Goal: Task Accomplishment & Management: Use online tool/utility

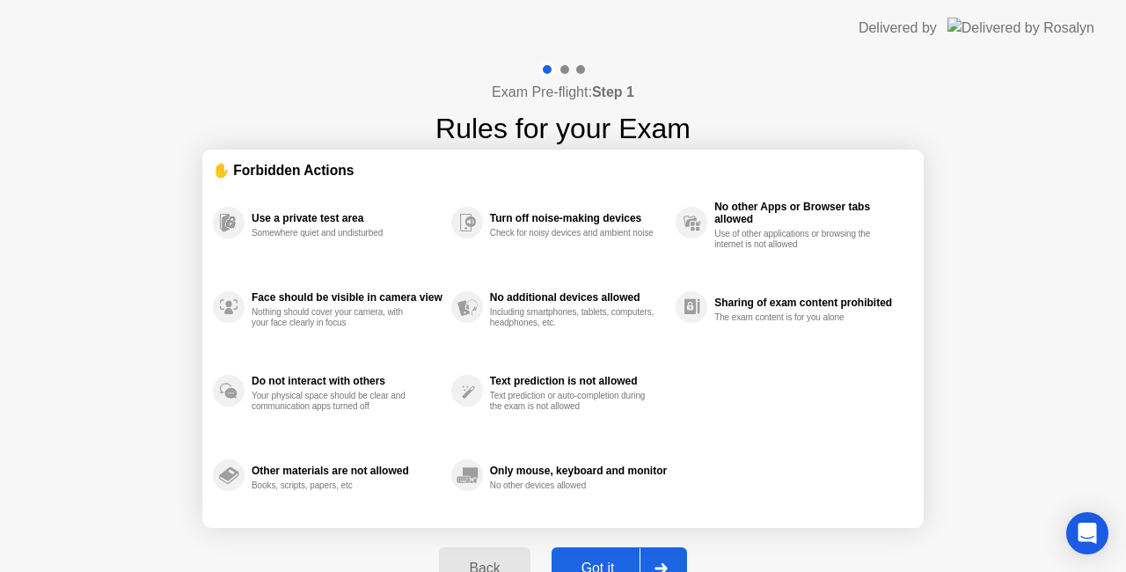
click at [1043, 305] on div "Exam Pre-flight: Step 1 Rules for your Exam ✋ Forbidden Actions Use a private t…" at bounding box center [563, 335] width 1126 height 558
click at [675, 563] on div at bounding box center [661, 568] width 42 height 40
select select "Available cameras"
select select "Available speakers"
select select "Available microphones"
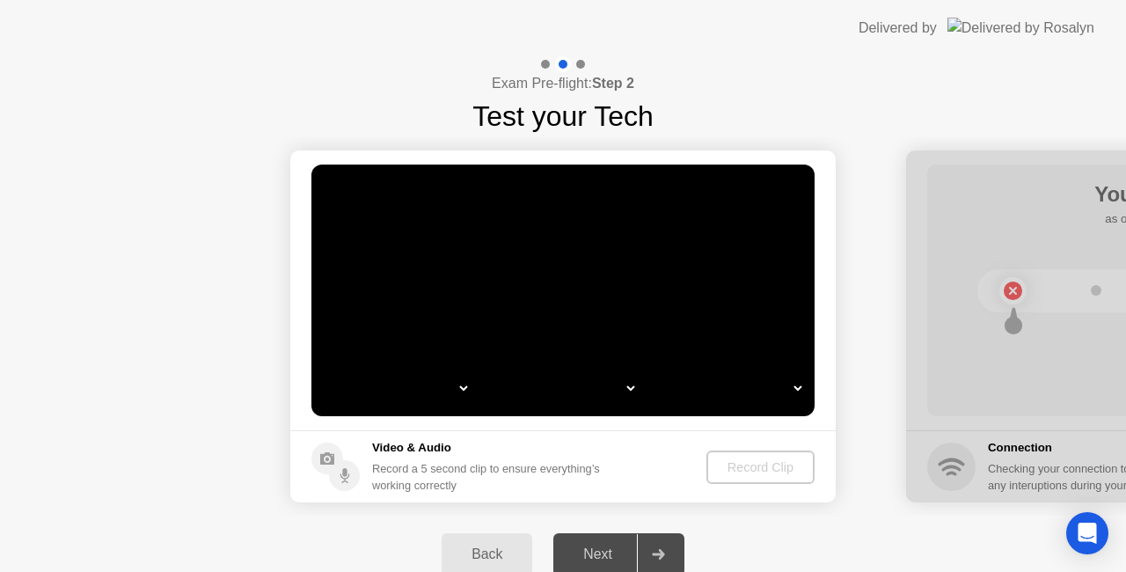
select select "*"
select select "**********"
select select "*******"
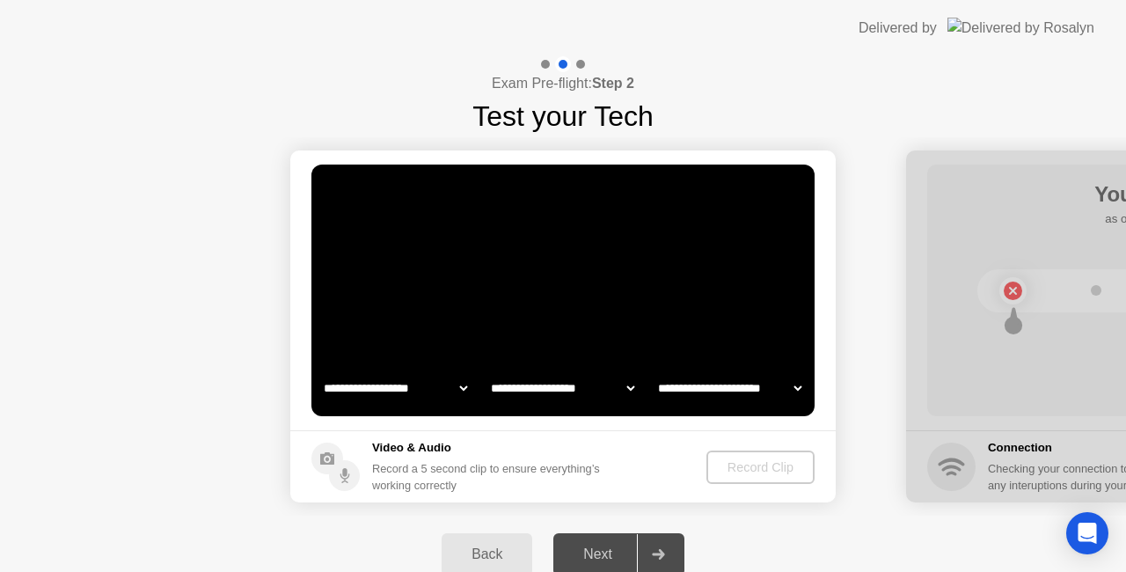
select select "*******"
click at [736, 465] on div "Record Clip" at bounding box center [761, 467] width 94 height 14
click at [751, 465] on div "Record Clip" at bounding box center [761, 467] width 94 height 14
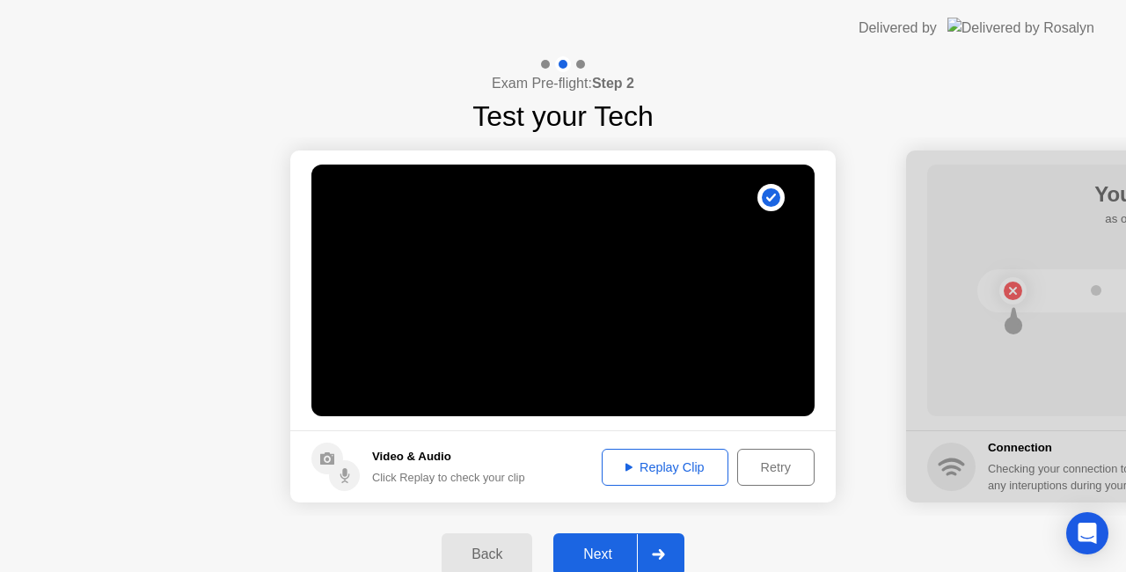
click at [671, 551] on div at bounding box center [658, 554] width 42 height 40
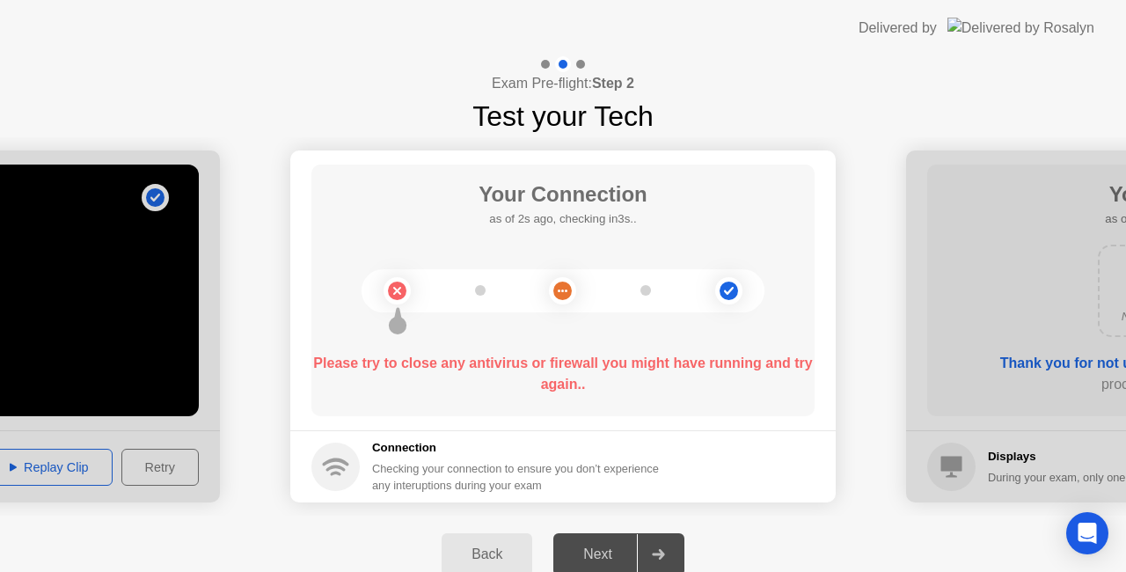
click at [702, 362] on b "Please try to close any antivirus or firewall you might have running and try ag…" at bounding box center [562, 373] width 499 height 36
click at [657, 550] on icon at bounding box center [658, 554] width 13 height 11
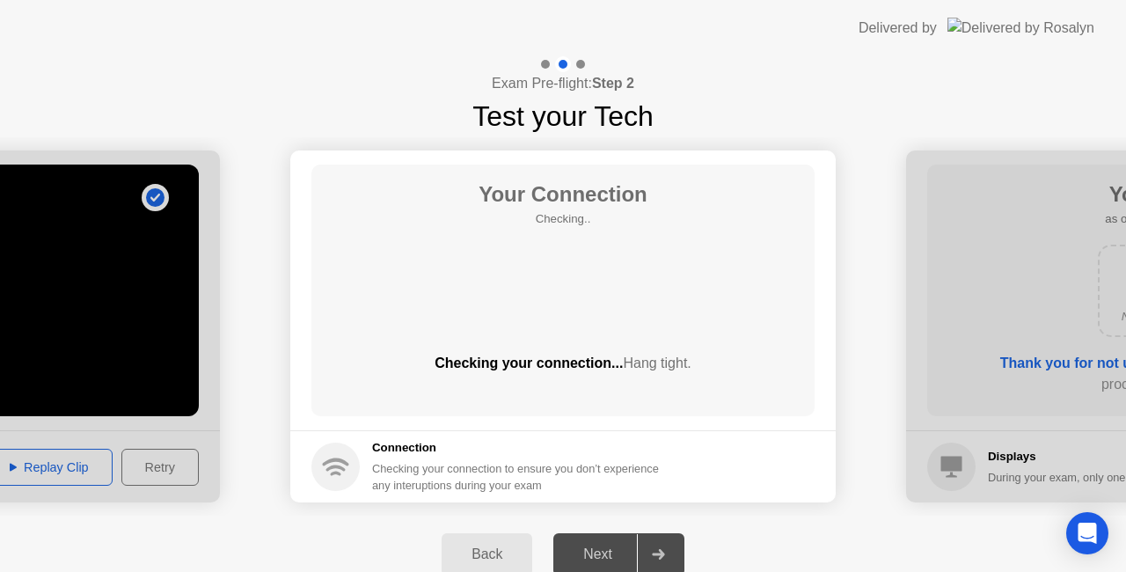
click at [651, 411] on div "Your Connection Checking.. Checking your connection... Hang tight." at bounding box center [562, 291] width 503 height 252
click at [607, 471] on div "Checking your connection to ensure you don’t experience any interuptions during…" at bounding box center [520, 476] width 297 height 33
click at [665, 547] on div at bounding box center [658, 554] width 42 height 40
drag, startPoint x: 665, startPoint y: 547, endPoint x: 668, endPoint y: 271, distance: 276.3
click at [665, 547] on div at bounding box center [658, 554] width 42 height 40
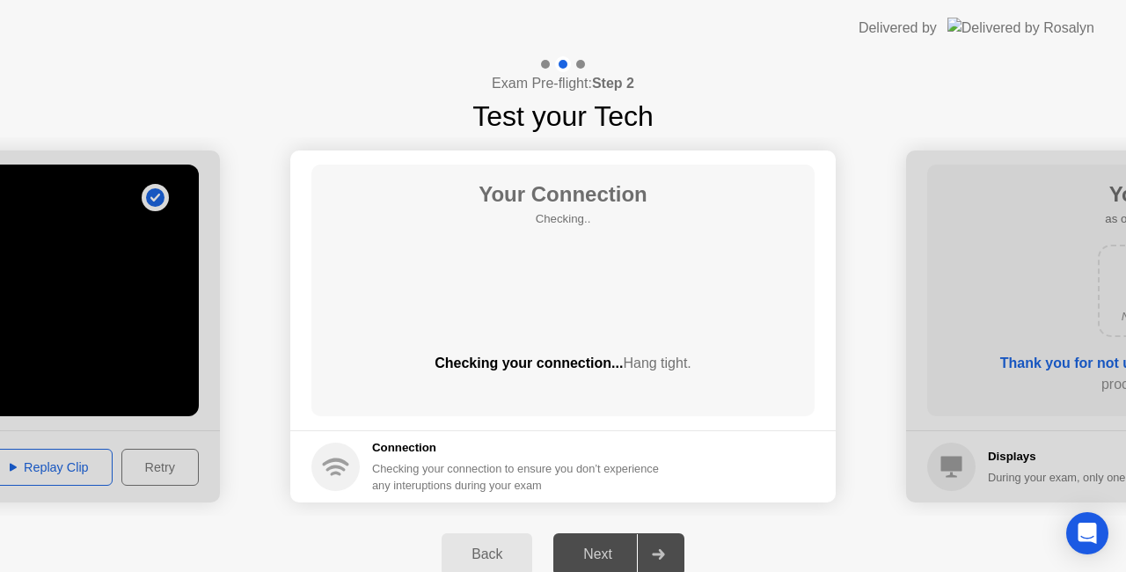
click at [498, 263] on div "Your Connection Checking.. Checking your connection... Hang tight." at bounding box center [562, 291] width 503 height 252
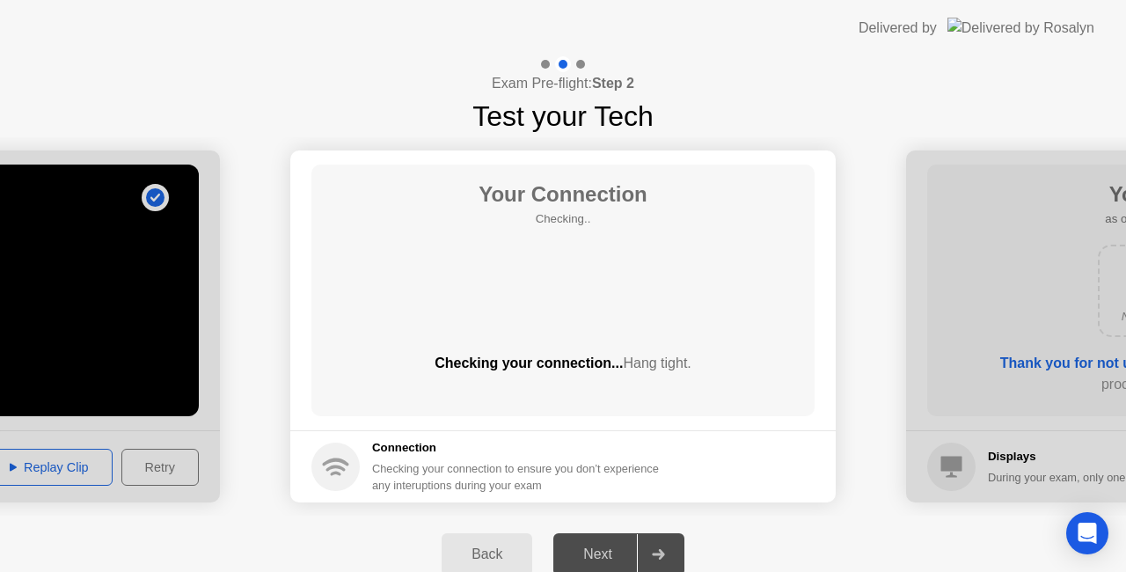
click at [550, 279] on div "Your Connection Checking.. Checking your connection... Hang tight." at bounding box center [562, 291] width 503 height 252
click at [565, 289] on div at bounding box center [563, 290] width 6 height 6
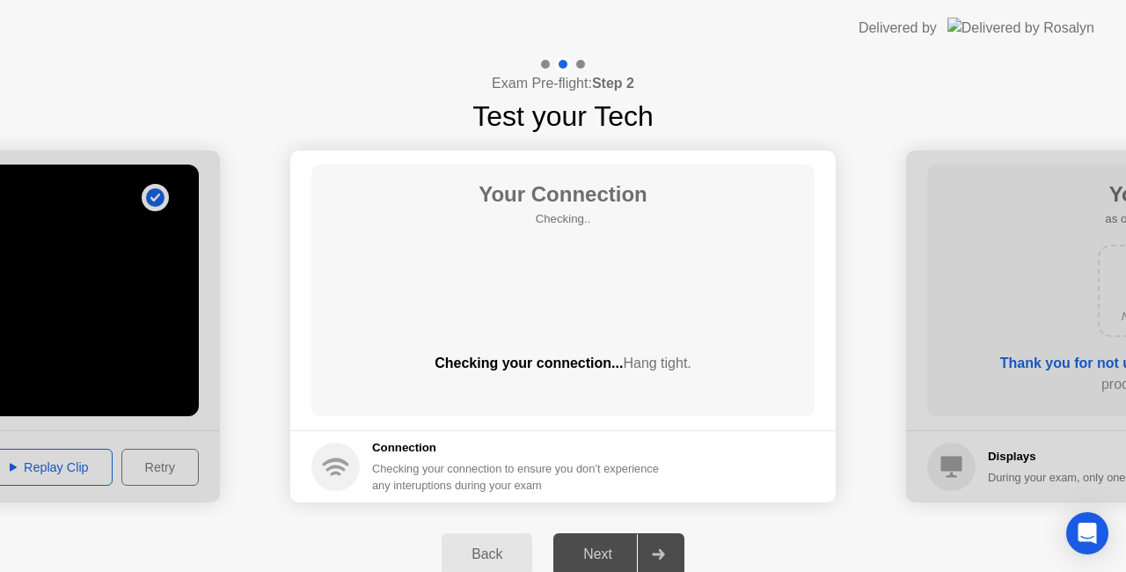
click at [565, 289] on div at bounding box center [563, 290] width 6 height 6
click at [649, 296] on div "Your Connection Checking.. Checking your connection... Hang tight." at bounding box center [562, 291] width 503 height 252
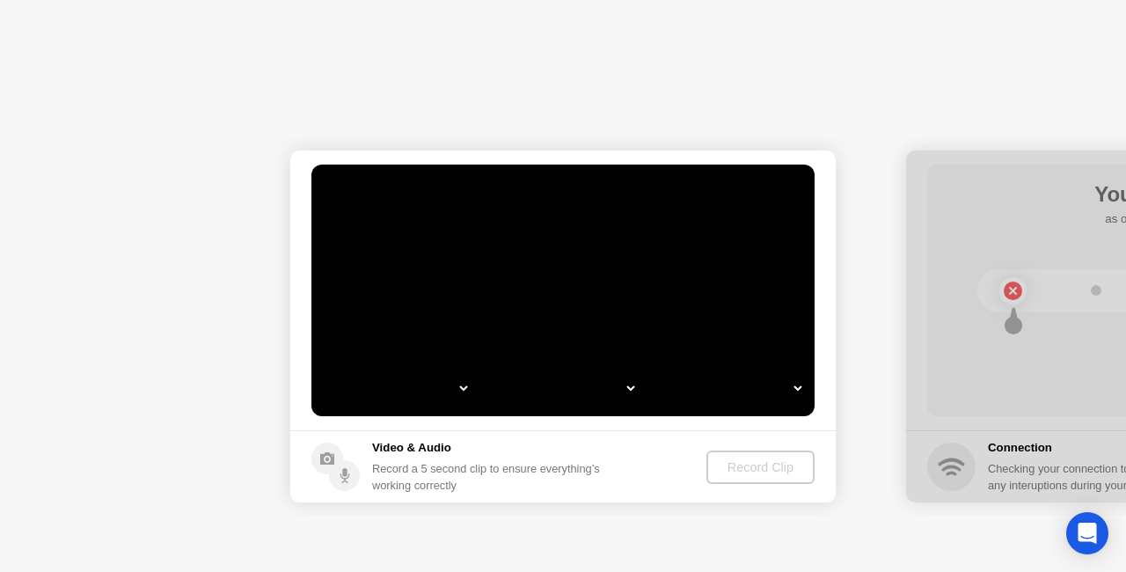
select select "Available cameras"
select select "Available speakers"
select select "Available microphones"
select select "**********"
select select "*******"
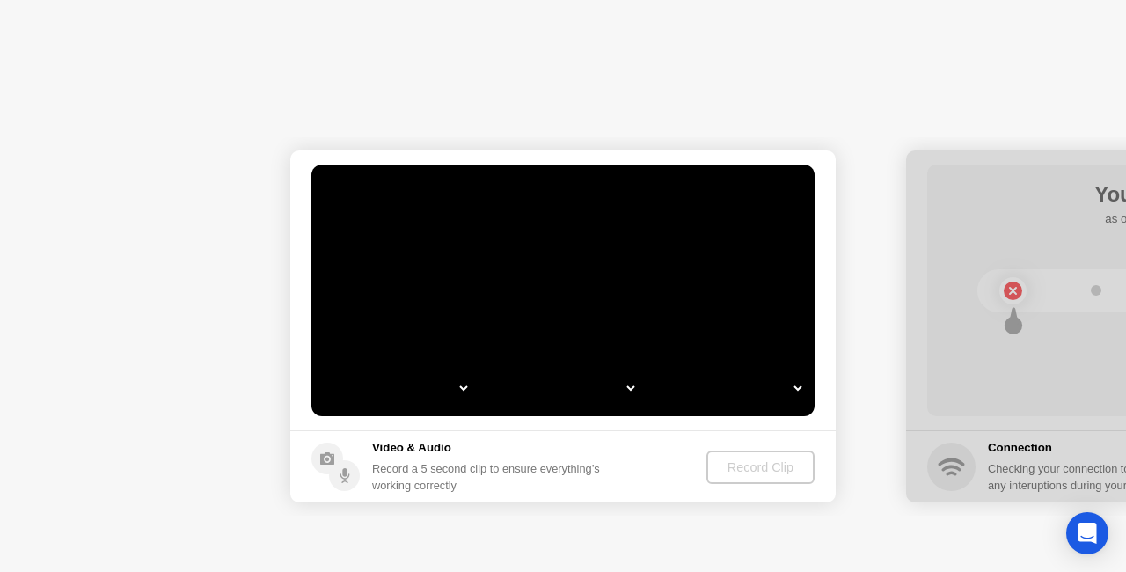
select select "*******"
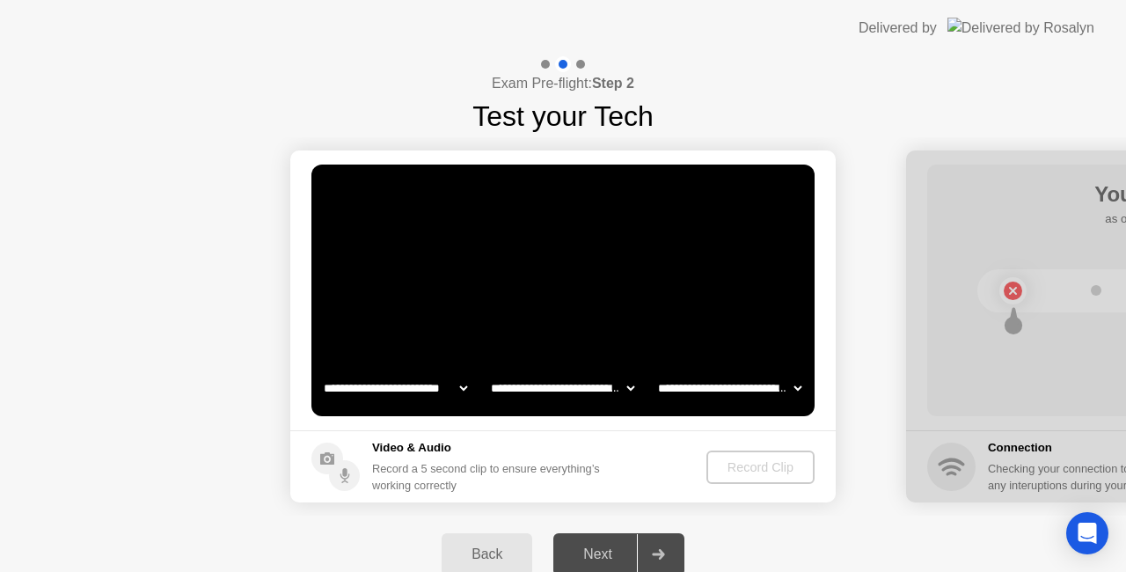
click at [768, 470] on div "Record Clip" at bounding box center [761, 467] width 94 height 14
click at [628, 387] on select "**********" at bounding box center [562, 387] width 150 height 35
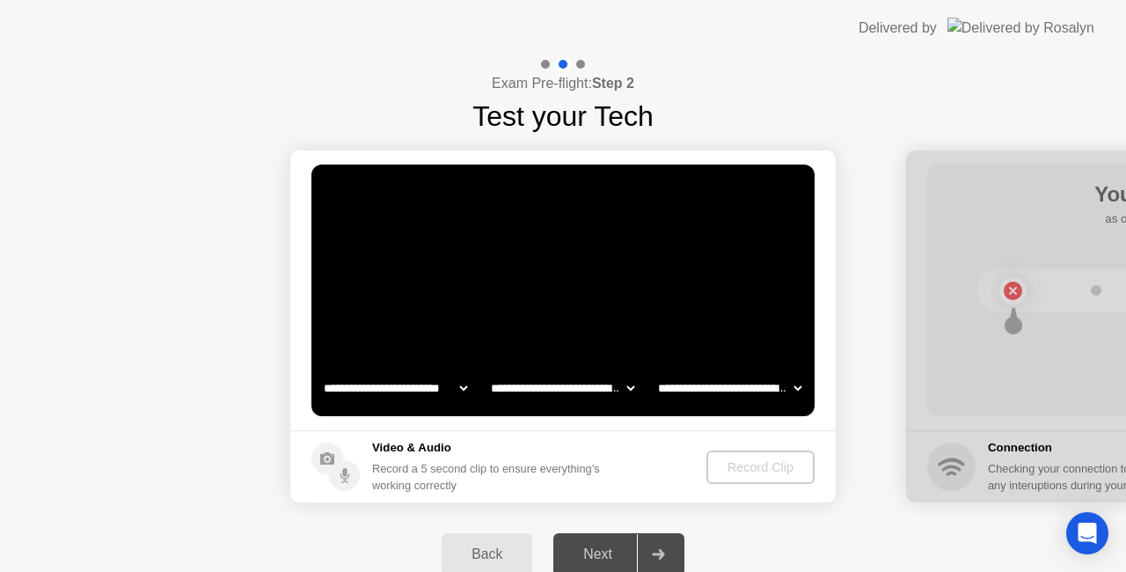
click at [638, 393] on div "**********" at bounding box center [561, 387] width 501 height 35
click at [598, 289] on video at bounding box center [562, 291] width 503 height 252
click at [785, 466] on div "Record Clip" at bounding box center [761, 467] width 94 height 14
click at [776, 472] on div "Record Clip" at bounding box center [761, 467] width 94 height 14
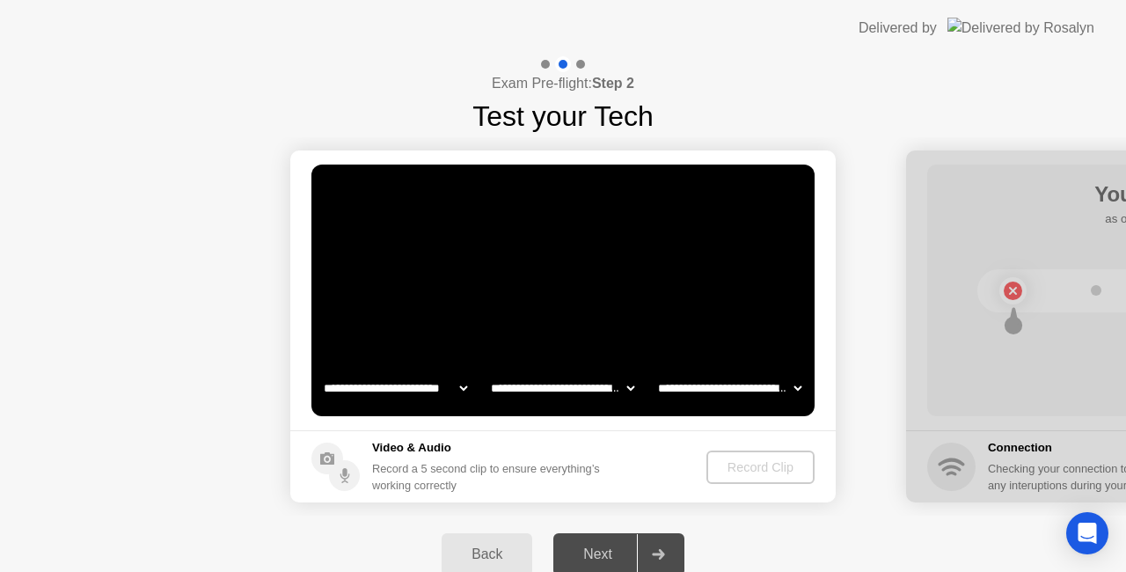
click at [776, 472] on div "Record Clip" at bounding box center [761, 467] width 94 height 14
click at [771, 468] on div "Record Clip" at bounding box center [761, 467] width 94 height 14
click at [628, 289] on video at bounding box center [562, 291] width 503 height 252
click at [670, 545] on div at bounding box center [658, 554] width 42 height 40
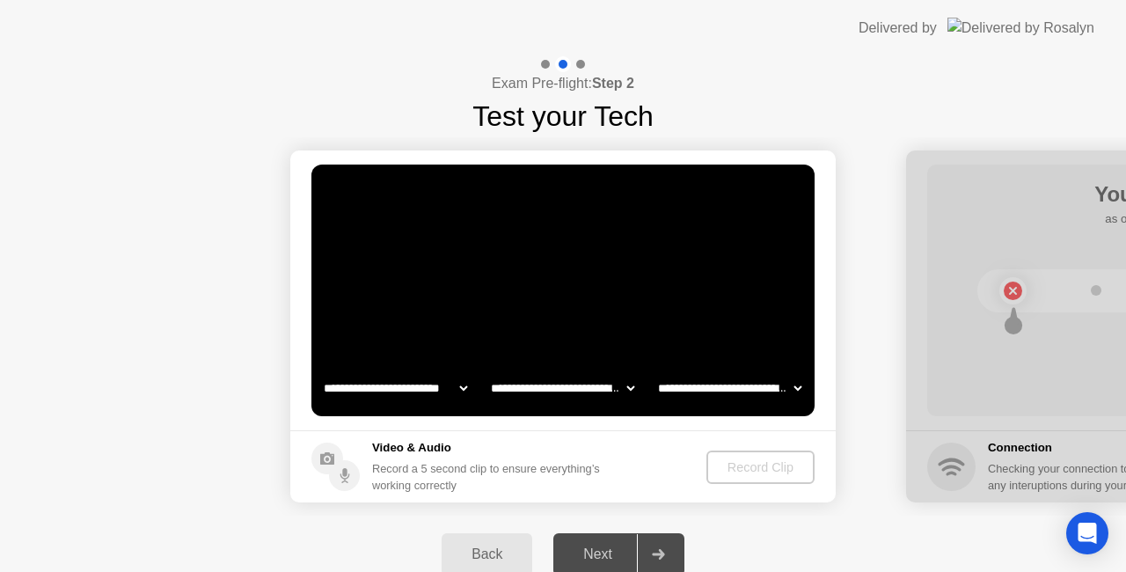
click at [670, 545] on div at bounding box center [658, 554] width 42 height 40
click at [706, 365] on video at bounding box center [562, 291] width 503 height 252
click at [753, 474] on div "Record Clip" at bounding box center [761, 467] width 94 height 14
click at [755, 470] on div "Record Clip" at bounding box center [761, 467] width 94 height 14
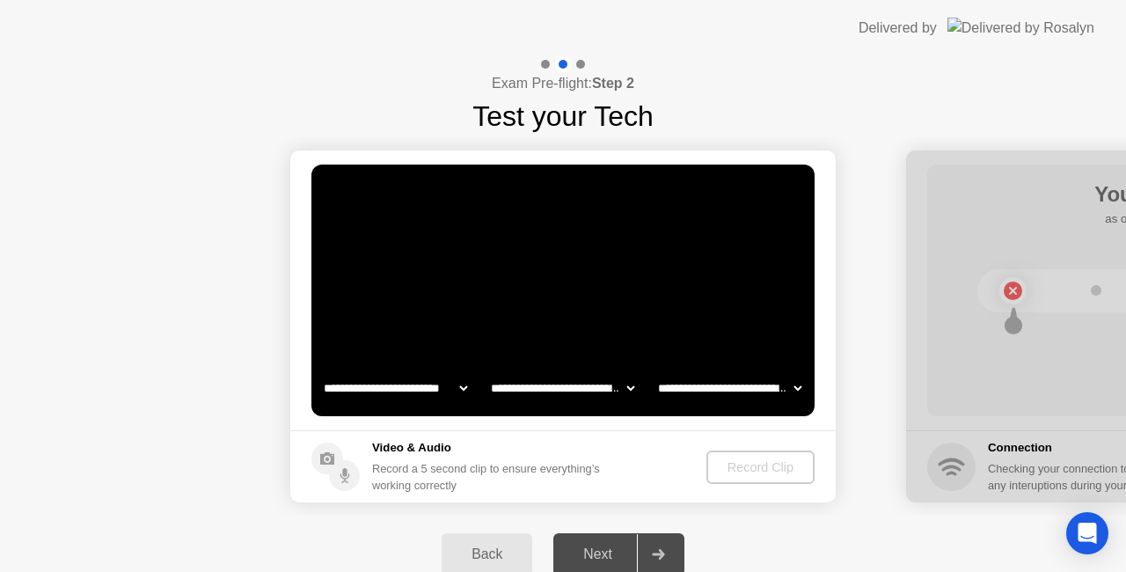
click at [787, 463] on div "Record Clip" at bounding box center [761, 467] width 94 height 14
click at [765, 472] on div "Record Clip" at bounding box center [761, 467] width 94 height 14
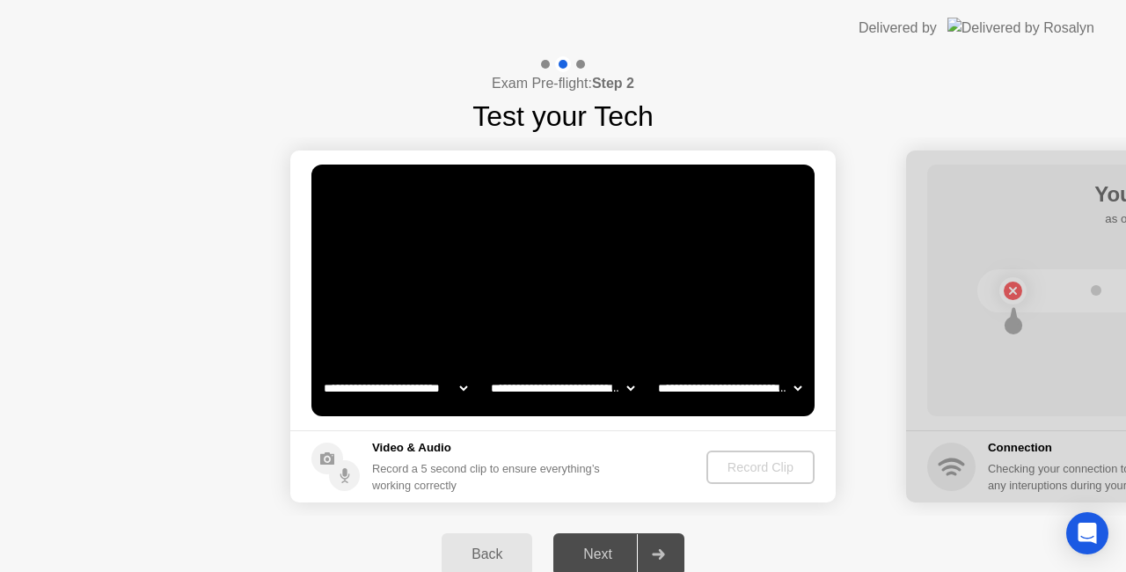
click at [693, 300] on video at bounding box center [562, 291] width 503 height 252
click at [767, 467] on div "Record Clip" at bounding box center [761, 467] width 94 height 14
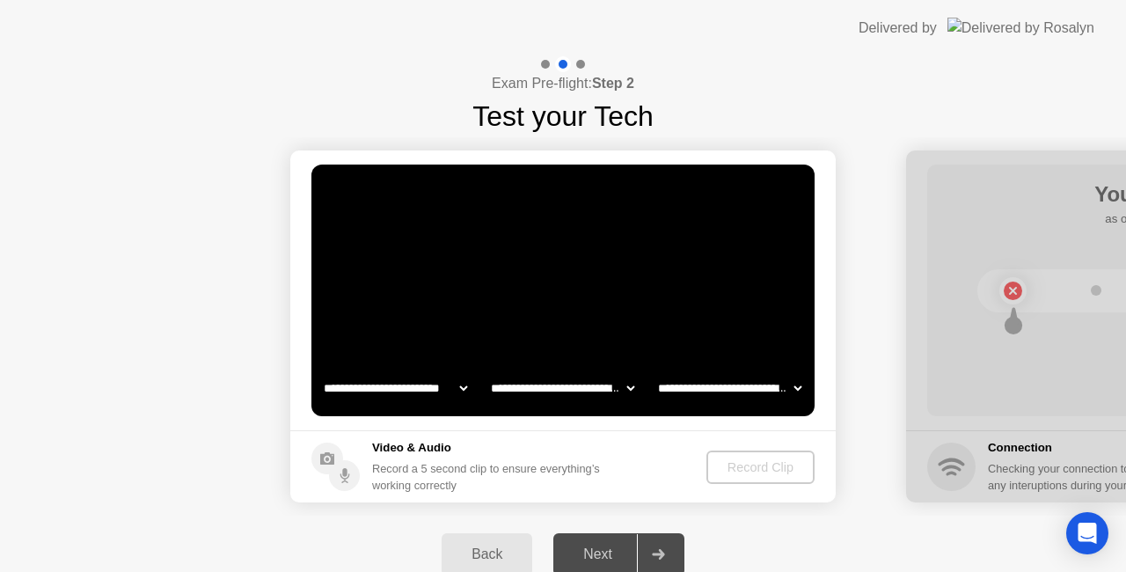
click at [767, 467] on div "Record Clip" at bounding box center [761, 467] width 94 height 14
click at [734, 470] on div "Record Clip" at bounding box center [761, 467] width 94 height 14
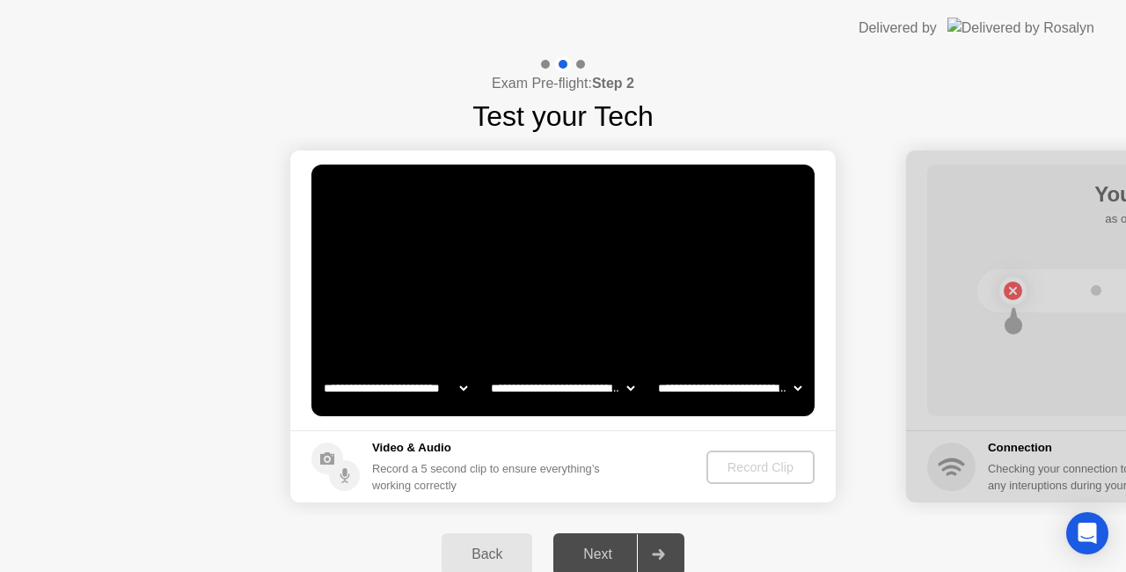
click at [734, 470] on div "Record Clip" at bounding box center [761, 467] width 94 height 14
click at [769, 464] on div "Record Clip" at bounding box center [761, 467] width 94 height 14
click at [756, 470] on div "Record Clip" at bounding box center [761, 467] width 94 height 14
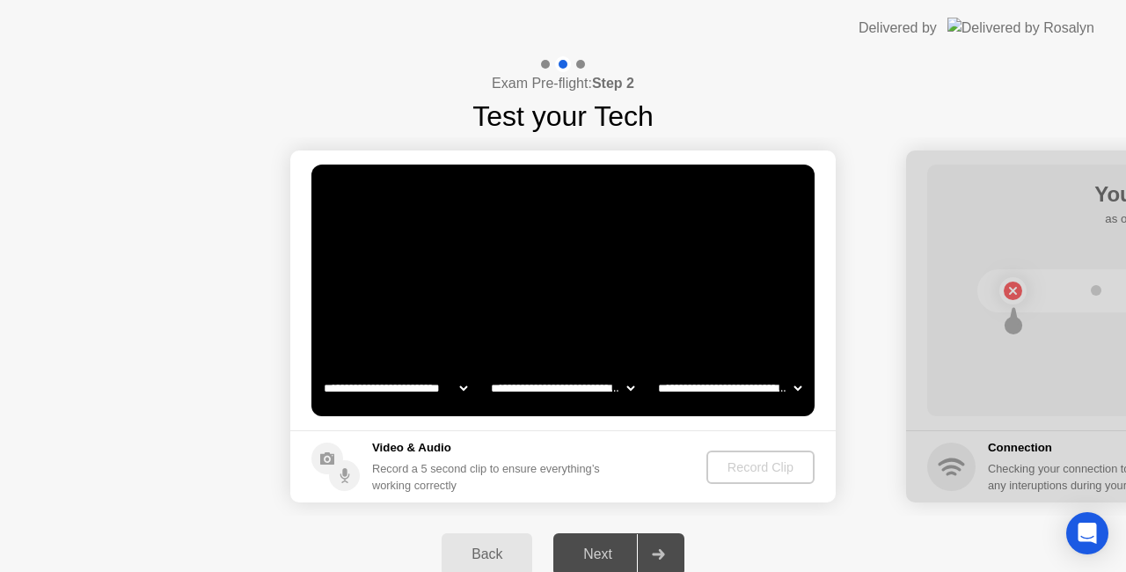
click at [756, 470] on div "Record Clip" at bounding box center [761, 467] width 94 height 14
click at [763, 470] on div "Record Clip" at bounding box center [761, 467] width 94 height 14
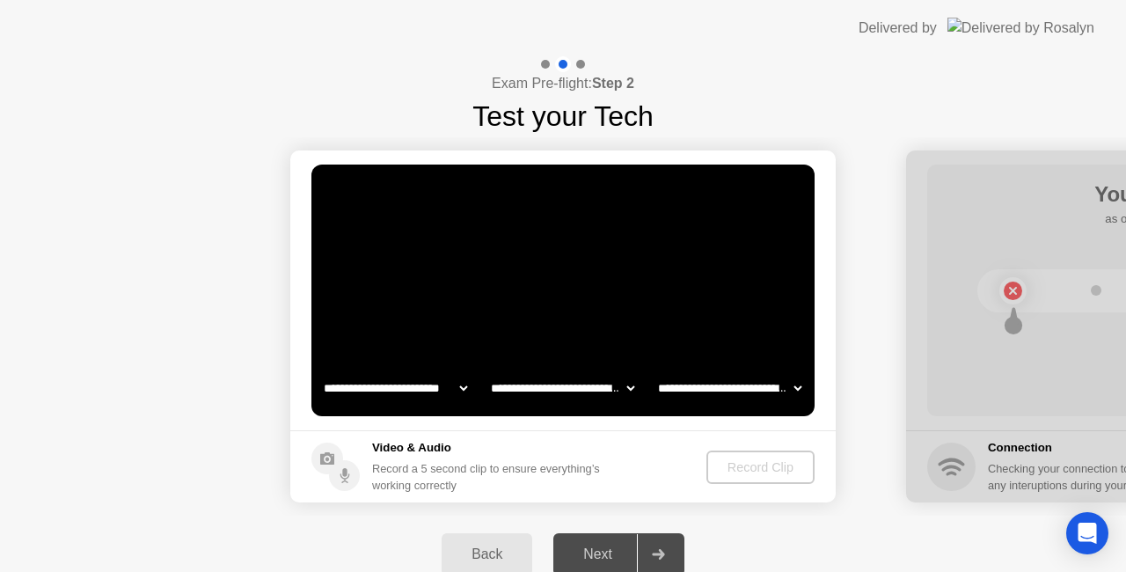
click at [113, 61] on div "Exam Pre-flight: Step 2 Test your Tech" at bounding box center [563, 96] width 1126 height 81
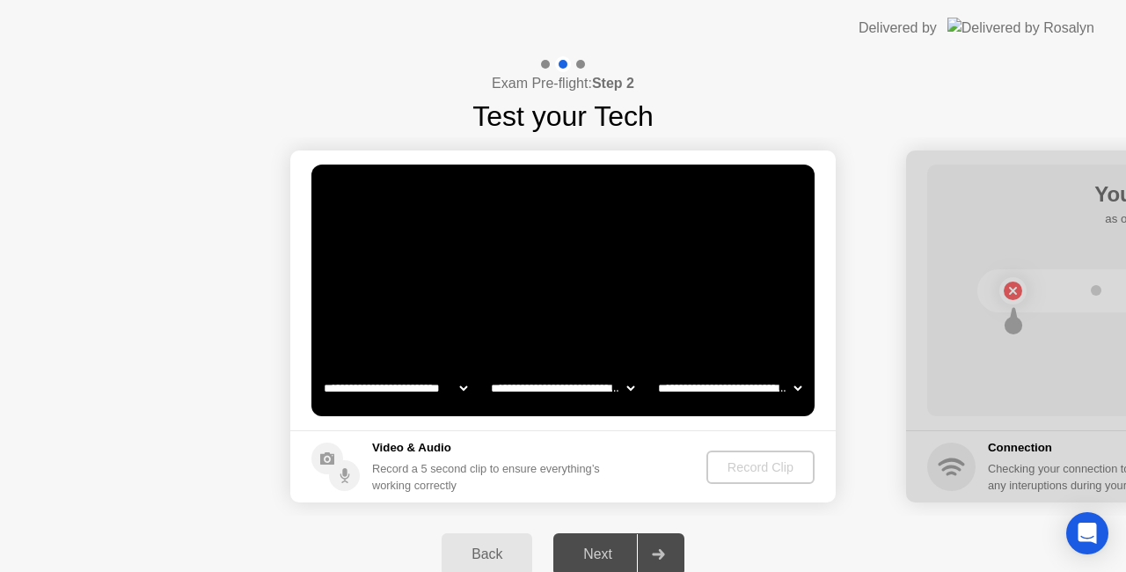
click at [576, 204] on video at bounding box center [562, 291] width 503 height 252
click at [484, 550] on div "Back" at bounding box center [487, 554] width 80 height 16
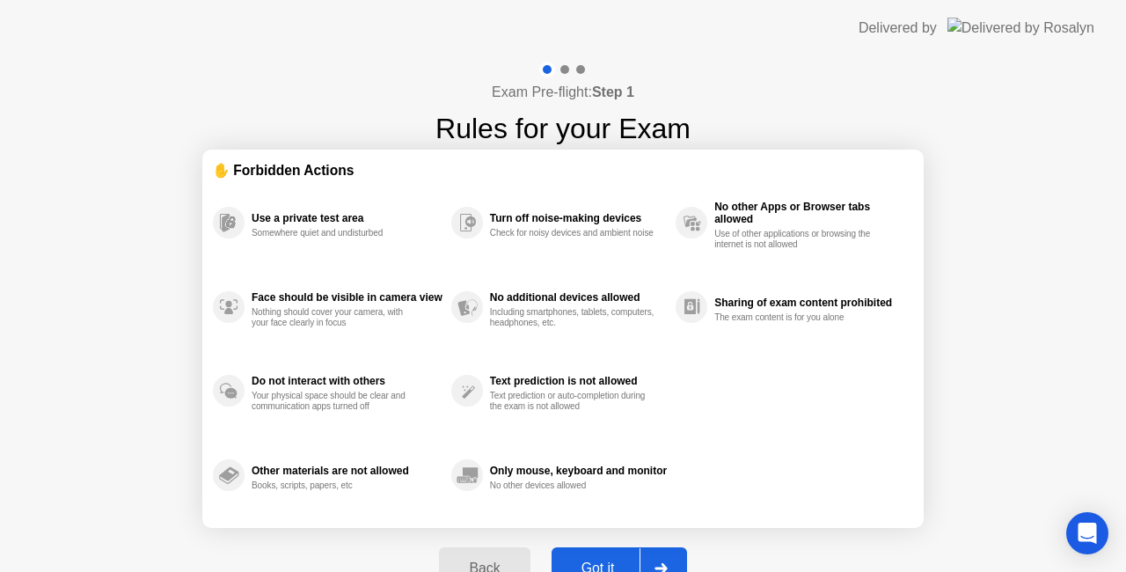
click at [1025, 331] on div "Exam Pre-flight: Step 1 Rules for your Exam ✋ Forbidden Actions Use a private t…" at bounding box center [563, 335] width 1126 height 558
click at [670, 556] on div at bounding box center [661, 568] width 42 height 40
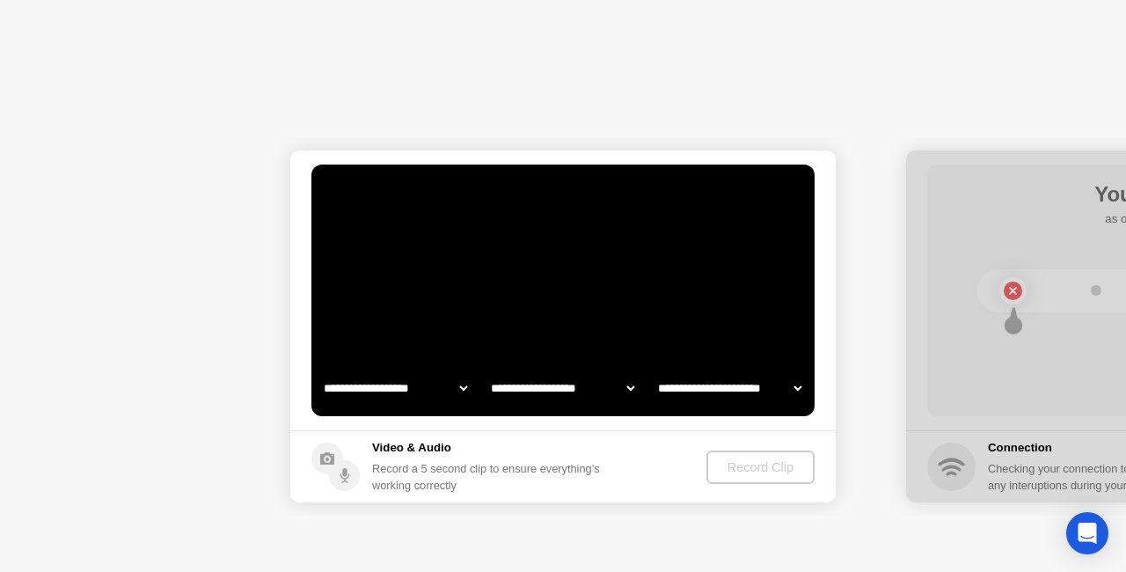
select select "**********"
select select "*******"
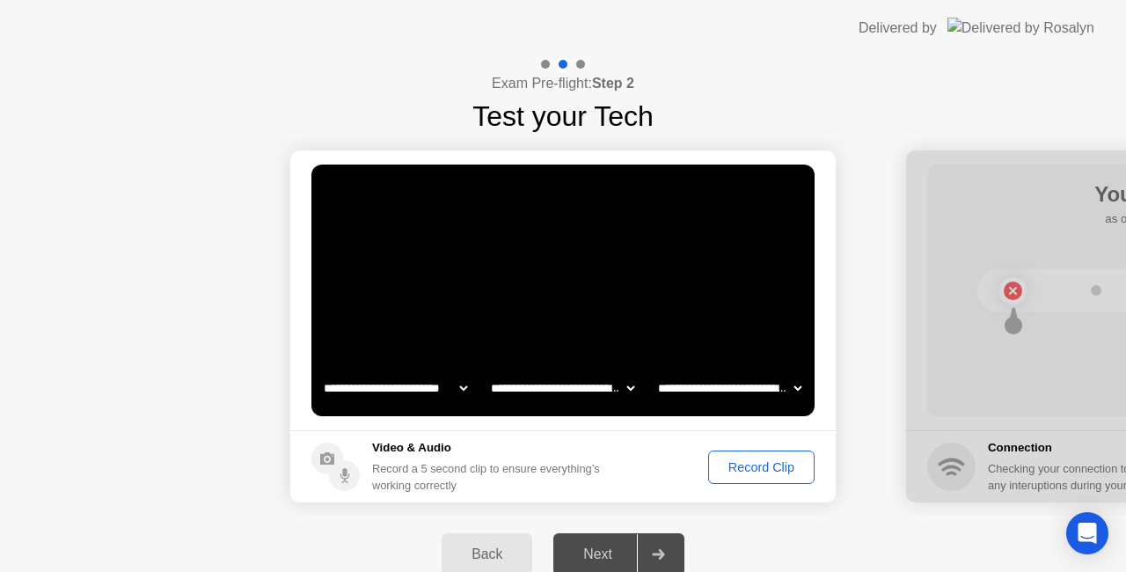
click at [776, 465] on div "Record Clip" at bounding box center [761, 467] width 94 height 14
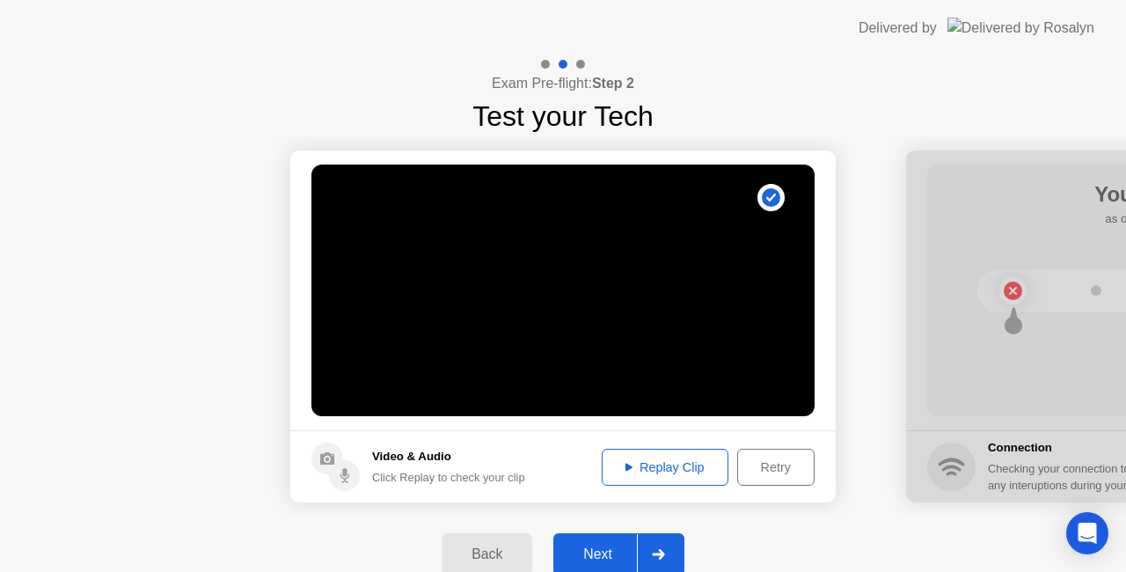
click at [663, 551] on icon at bounding box center [658, 554] width 13 height 11
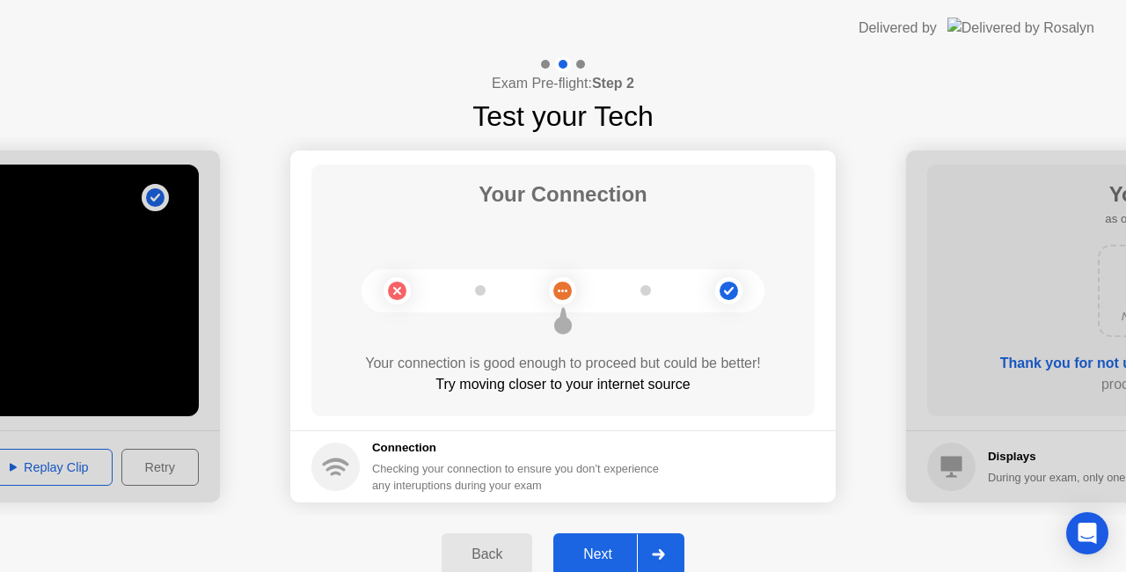
click at [658, 553] on icon at bounding box center [658, 554] width 13 height 11
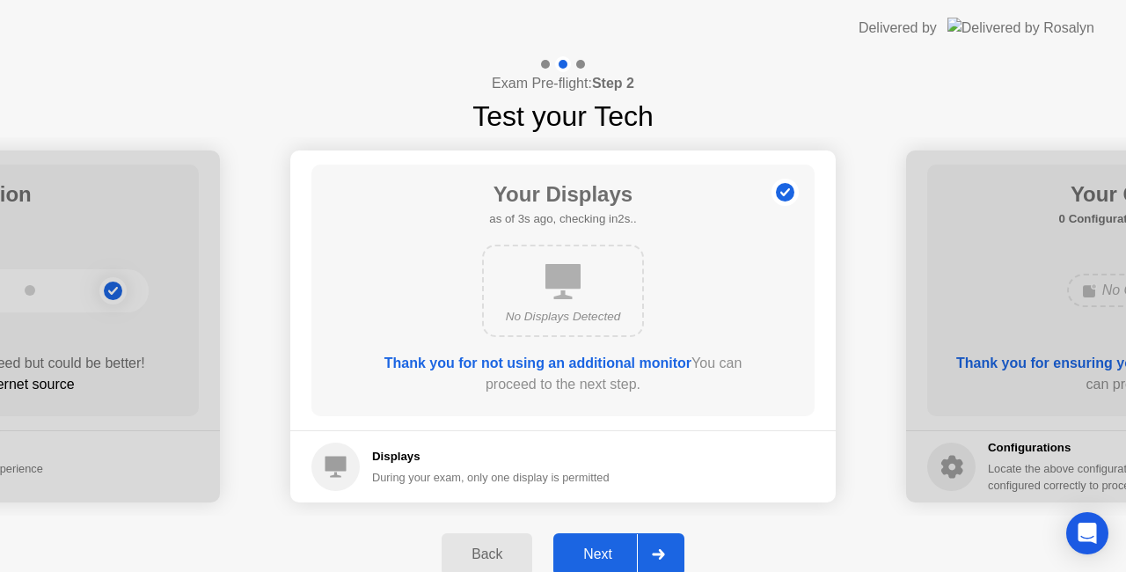
click at [605, 361] on b "Thank you for not using an additional monitor" at bounding box center [537, 362] width 307 height 15
click at [659, 555] on icon at bounding box center [658, 554] width 12 height 11
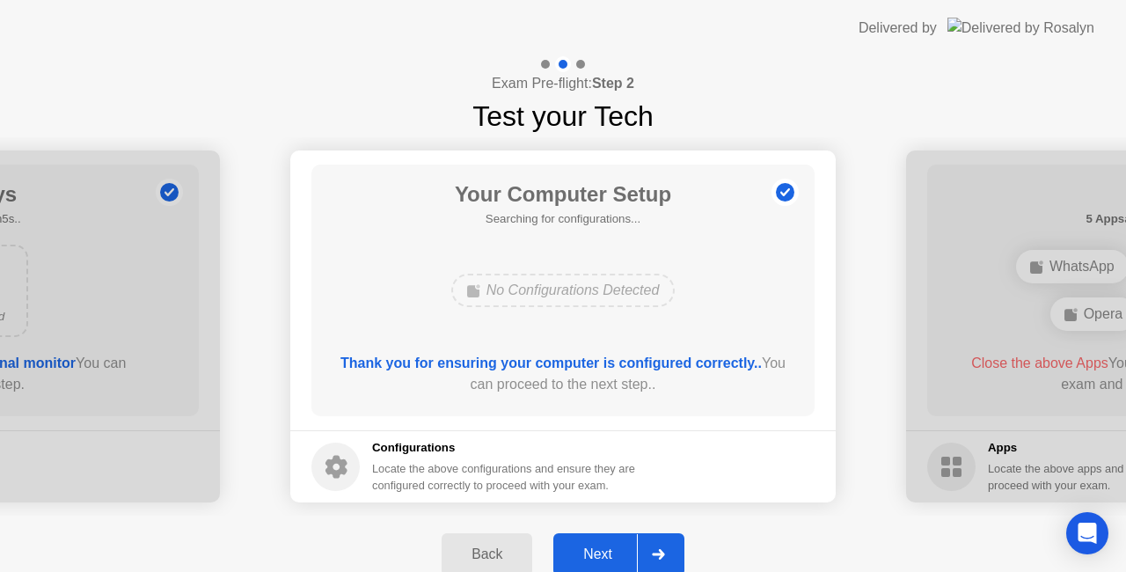
click at [609, 366] on b "Thank you for ensuring your computer is configured correctly.." at bounding box center [550, 362] width 421 height 15
click at [621, 360] on b "Thank you for ensuring your computer is configured correctly.." at bounding box center [550, 362] width 421 height 15
click at [670, 547] on div at bounding box center [658, 554] width 42 height 40
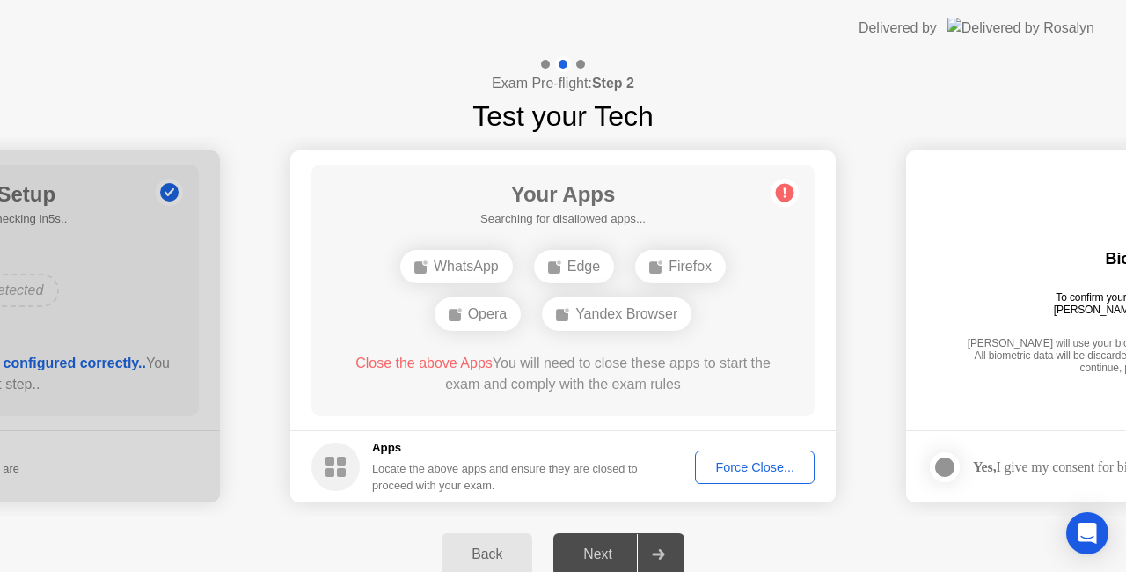
click at [574, 267] on div "Edge" at bounding box center [574, 266] width 80 height 33
click at [470, 267] on div "WhatsApp" at bounding box center [456, 266] width 113 height 33
click at [734, 464] on div "Force Close..." at bounding box center [754, 467] width 107 height 14
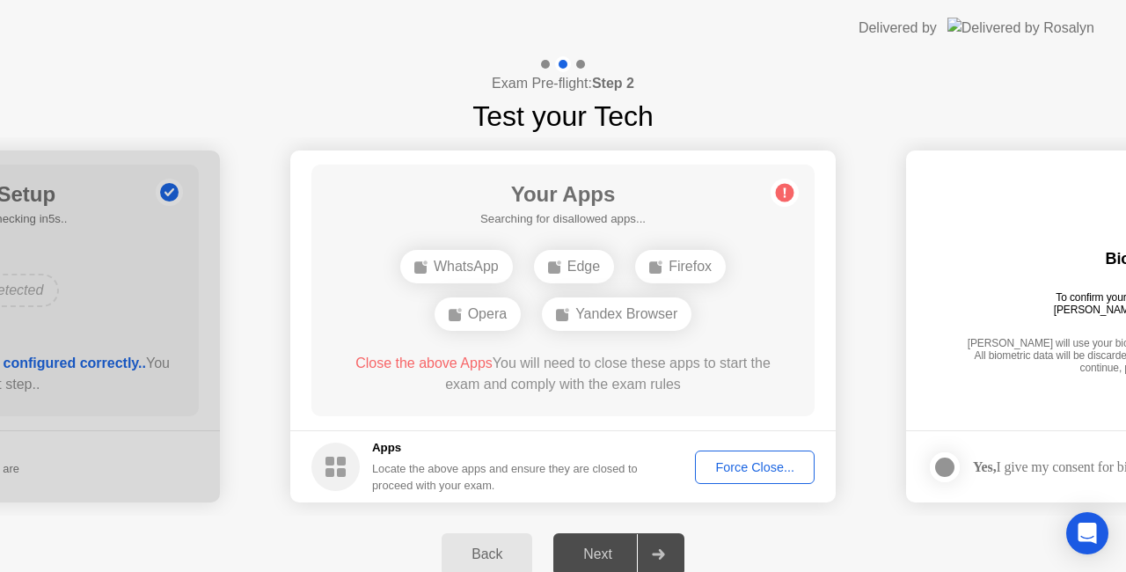
click at [765, 466] on div "Force Close..." at bounding box center [754, 467] width 107 height 14
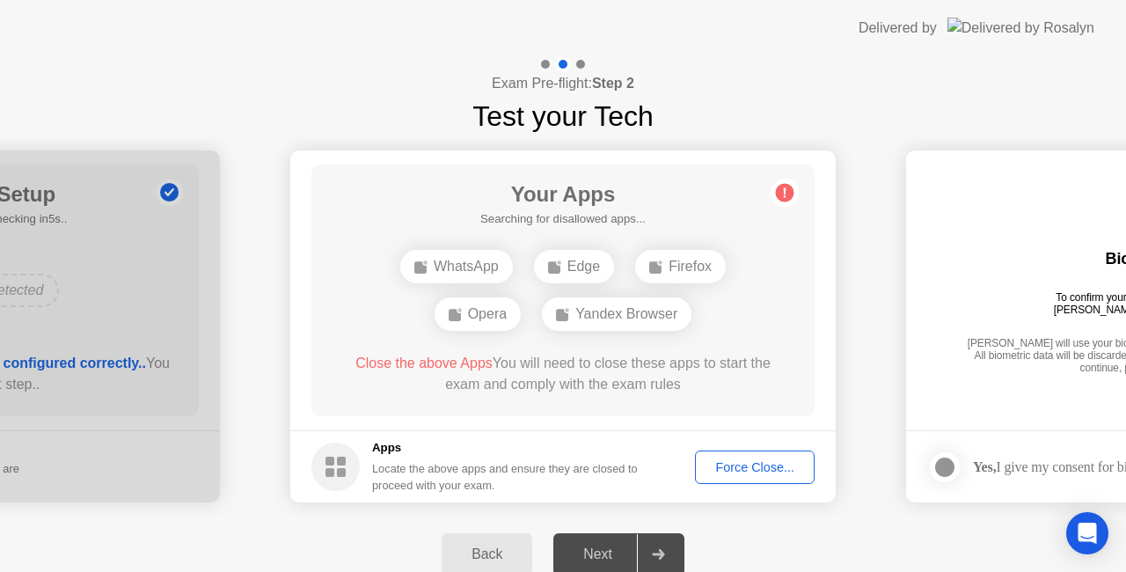
click at [589, 263] on div "Edge" at bounding box center [574, 266] width 80 height 33
click at [435, 362] on span "Close the above Apps" at bounding box center [423, 362] width 137 height 15
click at [748, 468] on div "Force Close..." at bounding box center [754, 467] width 107 height 14
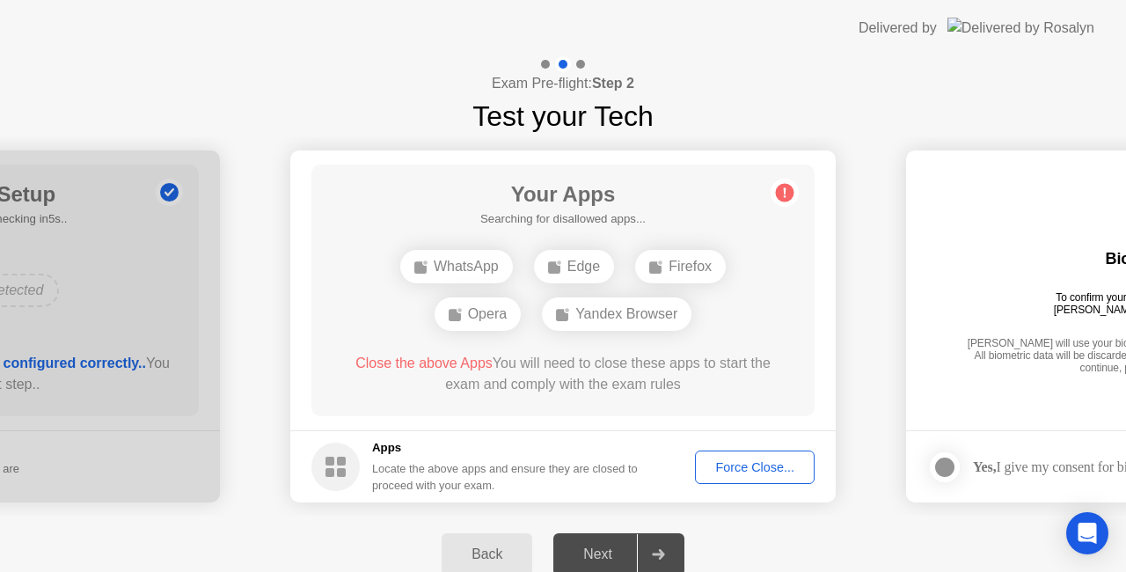
click at [466, 362] on span "Close the above Apps" at bounding box center [423, 362] width 137 height 15
click at [785, 192] on icon at bounding box center [785, 193] width 3 height 10
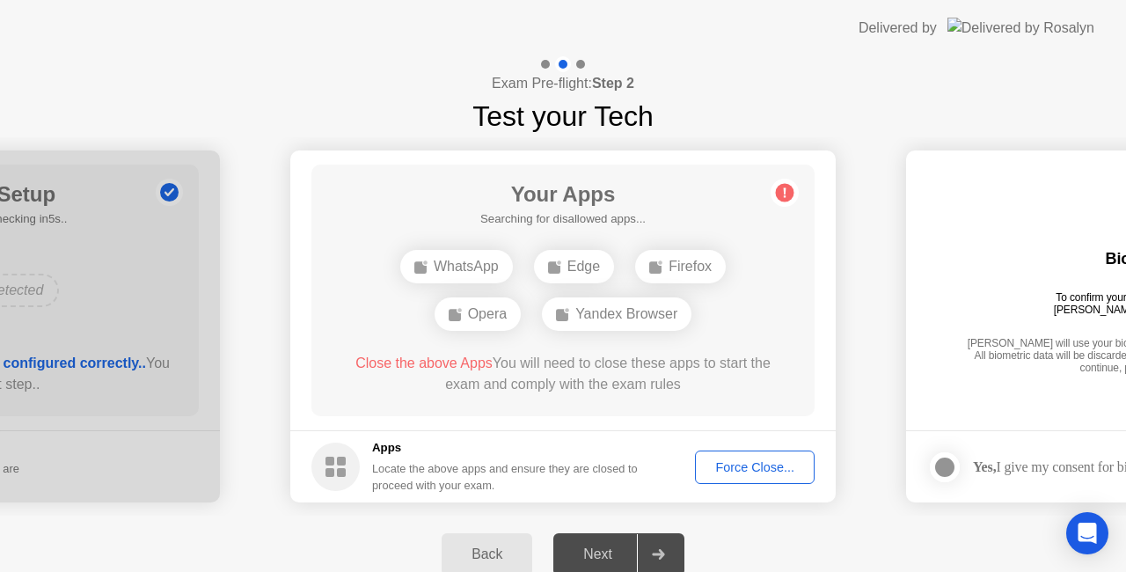
click at [644, 311] on div "Yandex Browser" at bounding box center [617, 313] width 150 height 33
click at [456, 273] on div "WhatsApp" at bounding box center [456, 266] width 113 height 33
click at [767, 461] on div "Force Close..." at bounding box center [754, 467] width 107 height 14
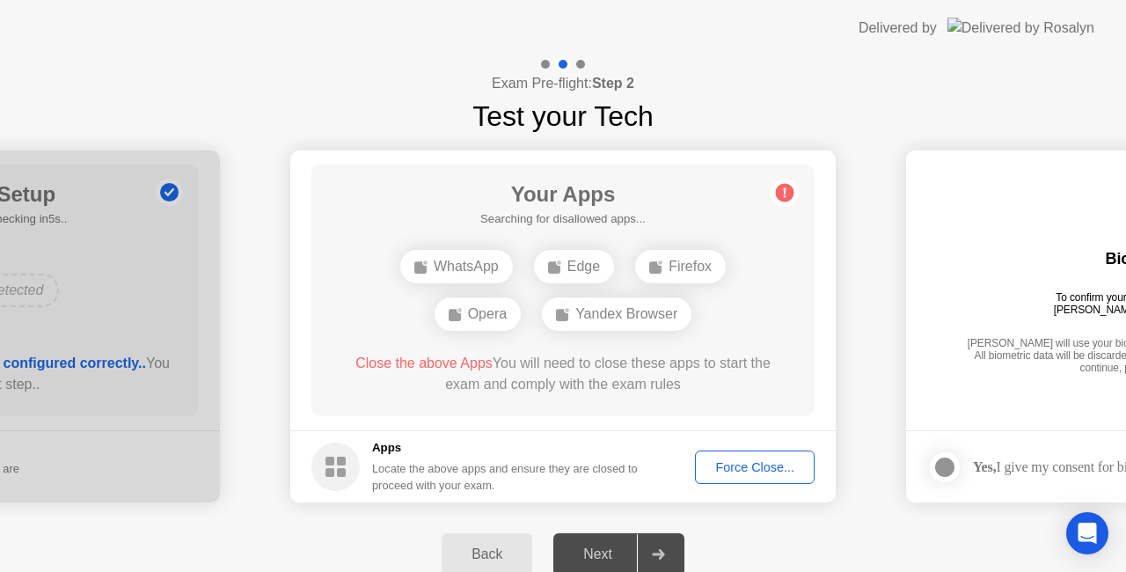
click at [774, 473] on div "Force Close..." at bounding box center [754, 467] width 107 height 14
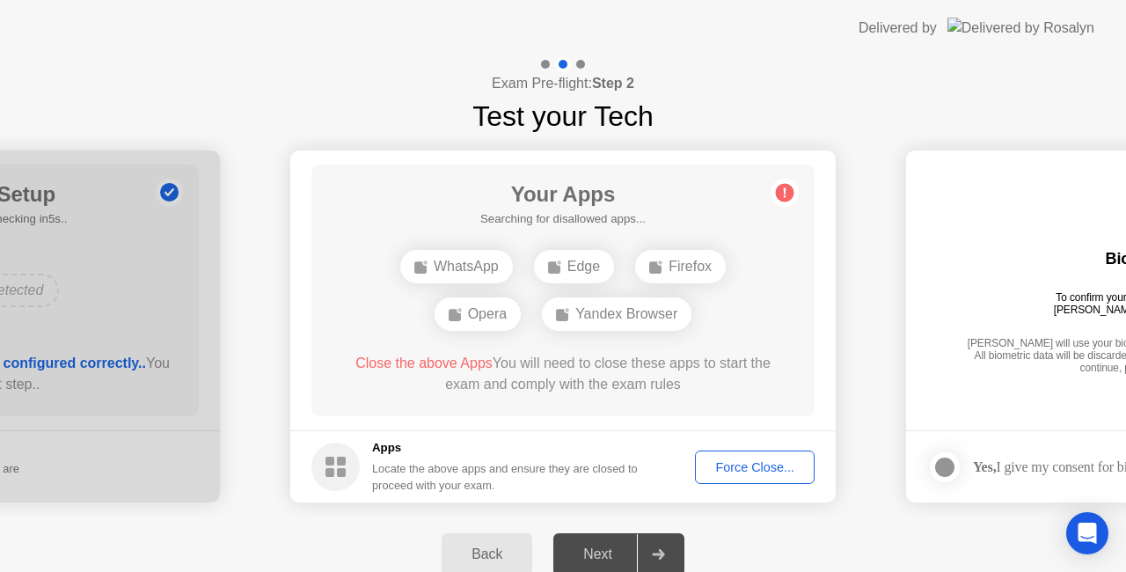
click at [593, 307] on div "Yandex Browser" at bounding box center [617, 313] width 150 height 33
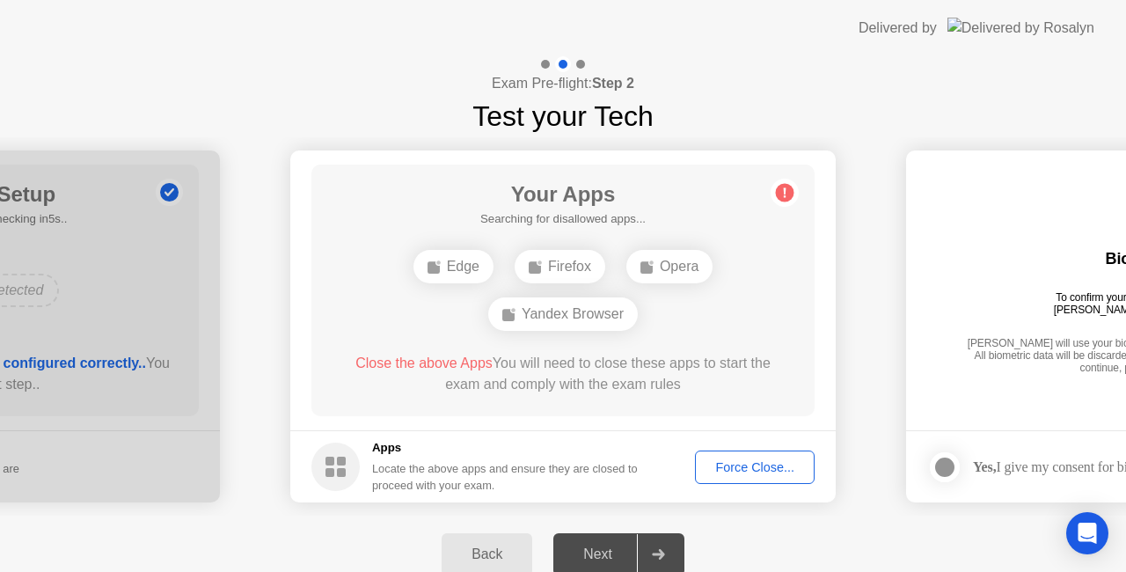
click at [463, 366] on span "Close the above Apps" at bounding box center [423, 362] width 137 height 15
click at [438, 470] on div "Locate the above apps and ensure they are closed to proceed with your exam." at bounding box center [505, 476] width 267 height 33
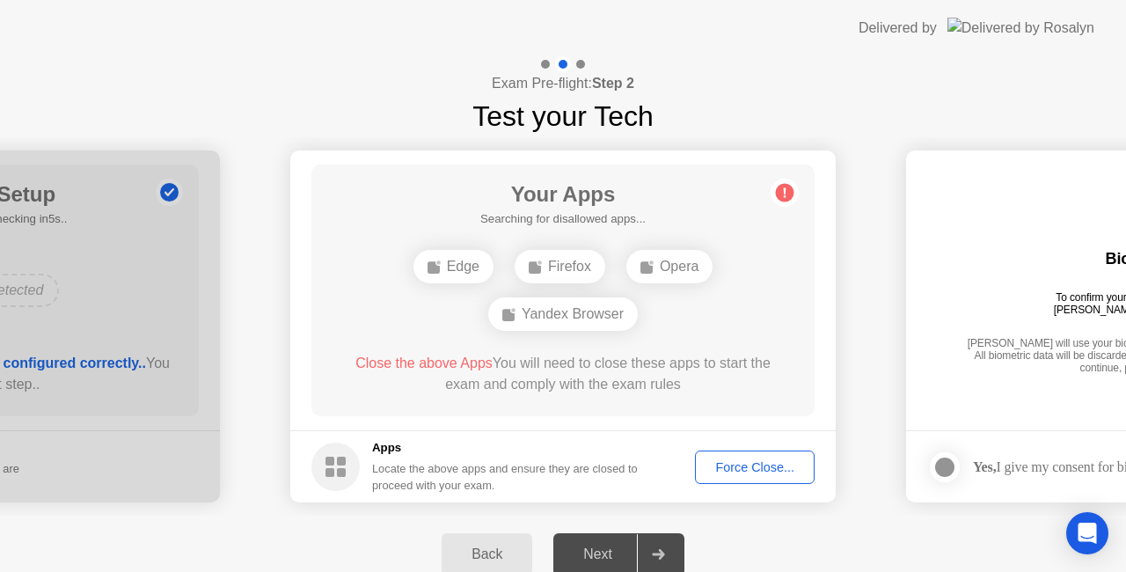
click at [400, 457] on div "Apps Locate the above apps and ensure they are closed to proceed with your exam." at bounding box center [505, 466] width 267 height 55
click at [326, 461] on rect at bounding box center [330, 461] width 9 height 9
click at [343, 457] on icon at bounding box center [335, 467] width 48 height 48
click at [786, 190] on circle at bounding box center [785, 193] width 18 height 18
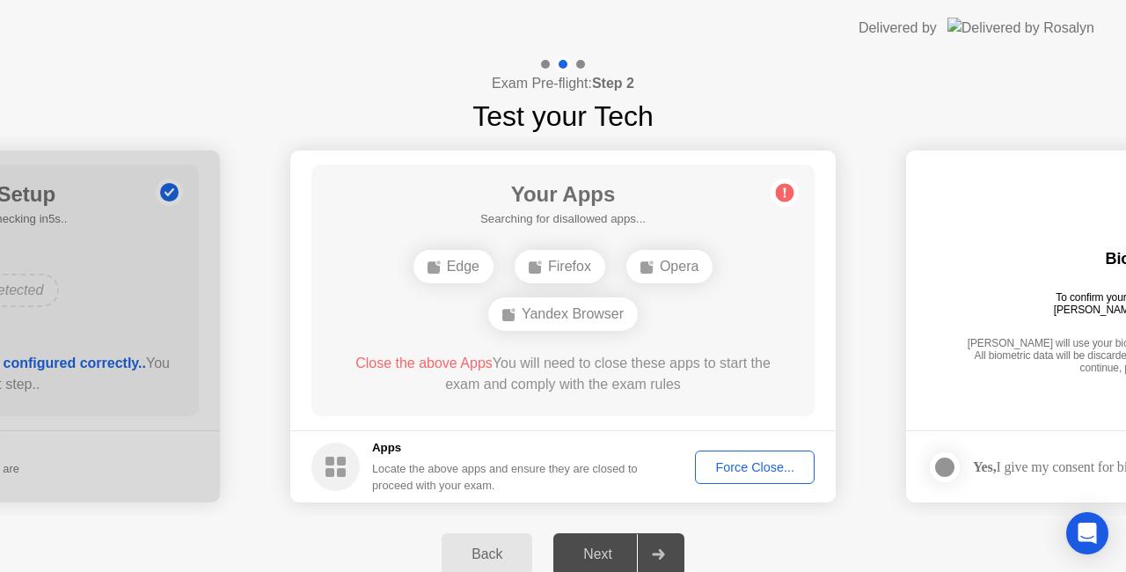
drag, startPoint x: 786, startPoint y: 190, endPoint x: 887, endPoint y: 184, distance: 101.4
click at [785, 190] on icon at bounding box center [785, 193] width 28 height 28
click at [826, 282] on main "Your Apps Searching for disallowed apps... Edge Firefox Opera Yandex Browser Cl…" at bounding box center [562, 290] width 545 height 280
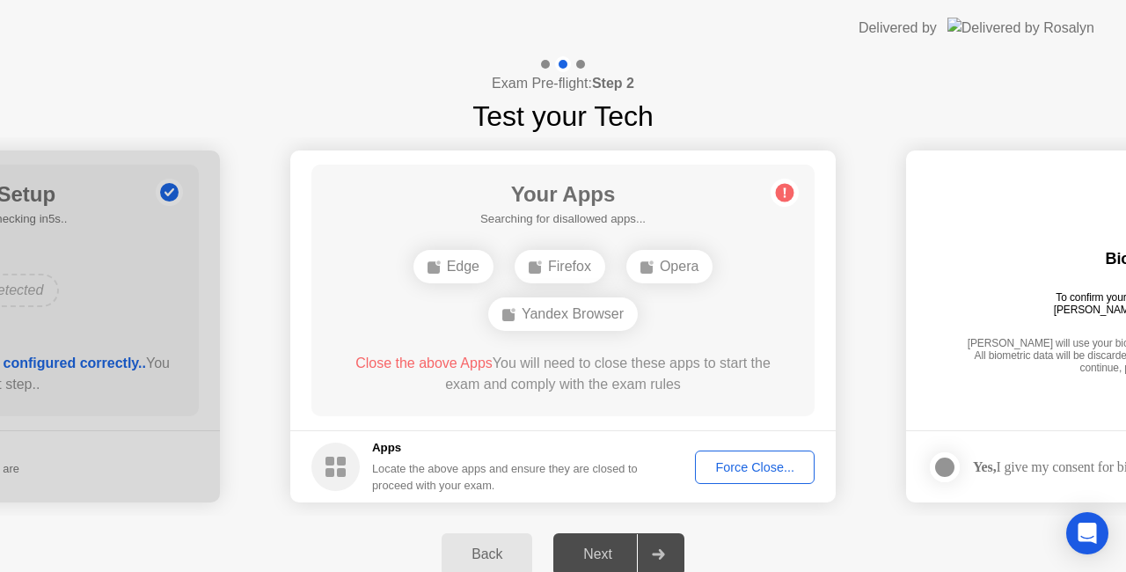
click at [831, 499] on footer "Apps Locate the above apps and ensure they are closed to proceed with your exam…" at bounding box center [562, 466] width 545 height 72
click at [656, 553] on icon at bounding box center [658, 554] width 13 height 11
click at [662, 551] on icon at bounding box center [658, 554] width 12 height 11
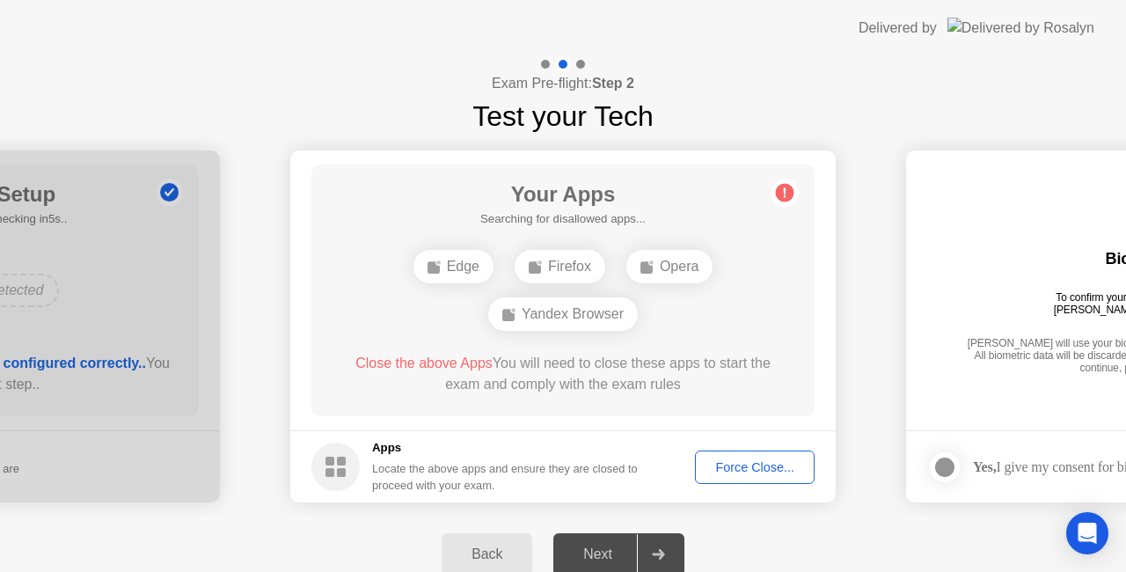
click at [662, 551] on icon at bounding box center [658, 554] width 12 height 11
click at [604, 554] on div "Next" at bounding box center [598, 554] width 78 height 16
click at [485, 553] on div "Back" at bounding box center [487, 554] width 80 height 16
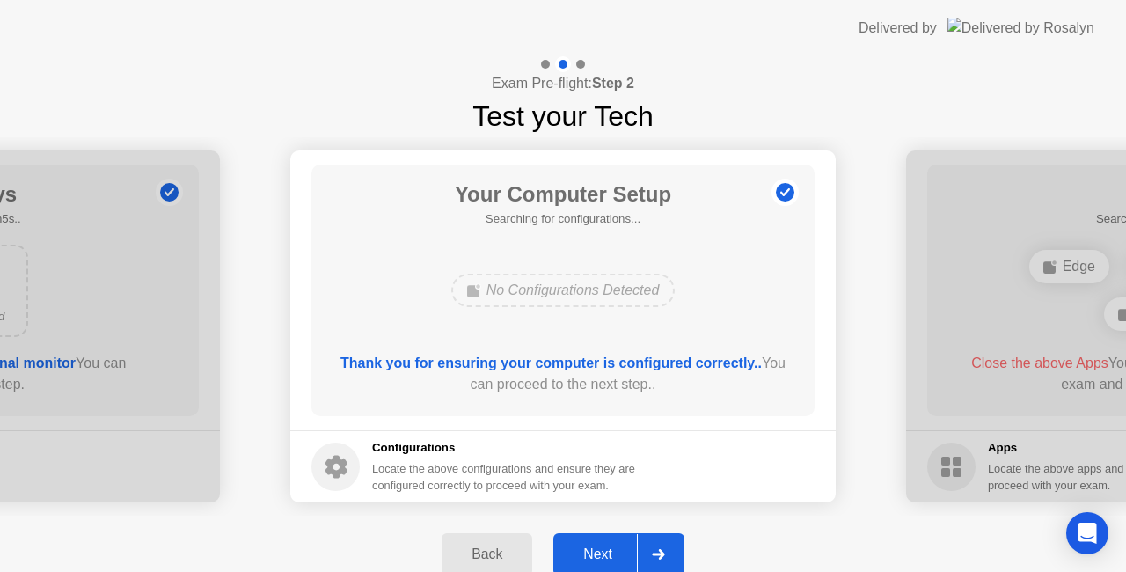
click at [656, 553] on icon at bounding box center [658, 554] width 12 height 11
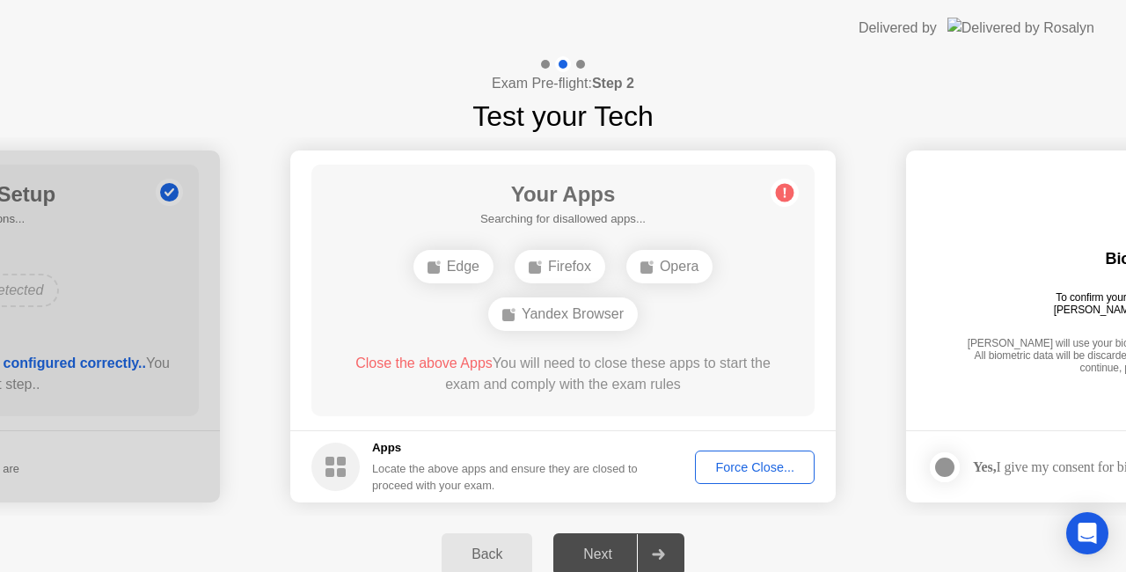
click at [653, 558] on icon at bounding box center [658, 554] width 13 height 11
click at [602, 553] on div "Next" at bounding box center [598, 554] width 78 height 16
click at [766, 466] on div "Force Close..." at bounding box center [754, 467] width 107 height 14
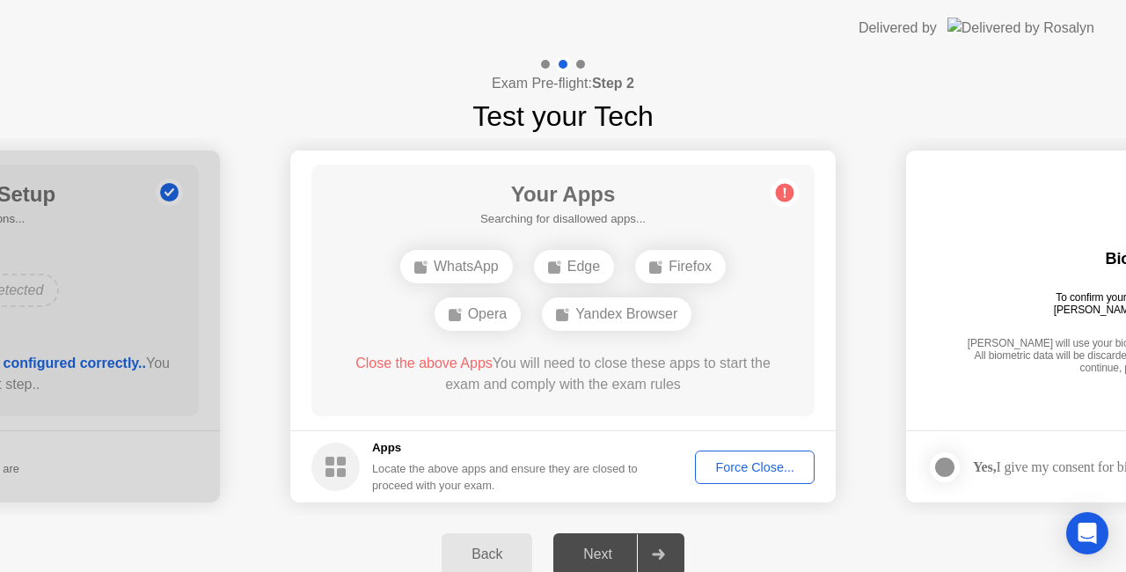
click at [753, 468] on div "Force Close..." at bounding box center [754, 467] width 107 height 14
click at [664, 543] on div at bounding box center [658, 554] width 42 height 40
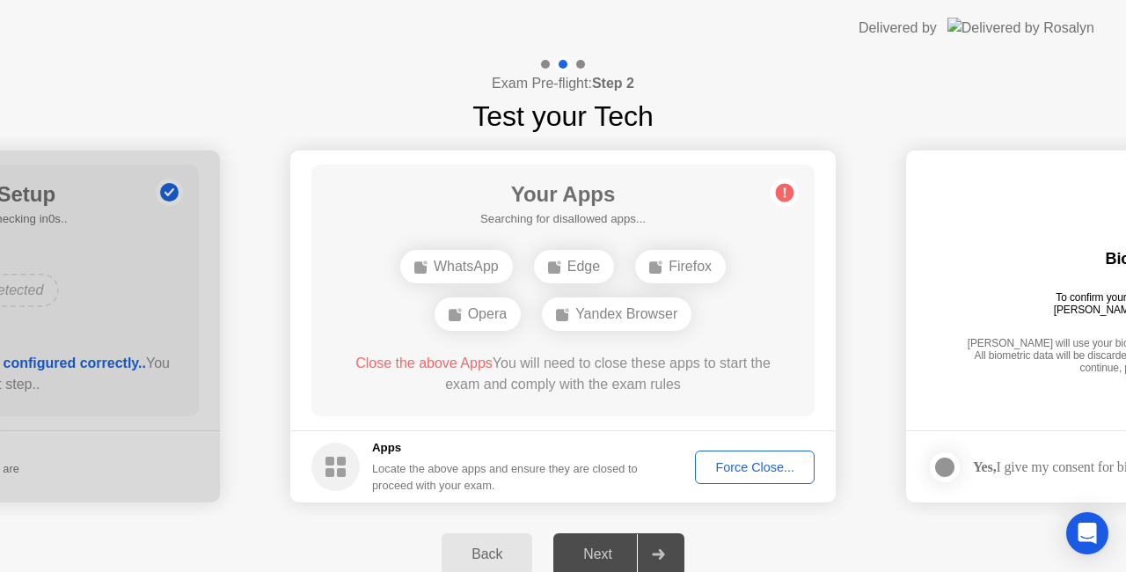
click at [845, 97] on div "Exam Pre-flight: Step 2 Test your Tech" at bounding box center [563, 96] width 1126 height 81
click at [839, 106] on div "Exam Pre-flight: Step 2 Test your Tech" at bounding box center [563, 96] width 1126 height 81
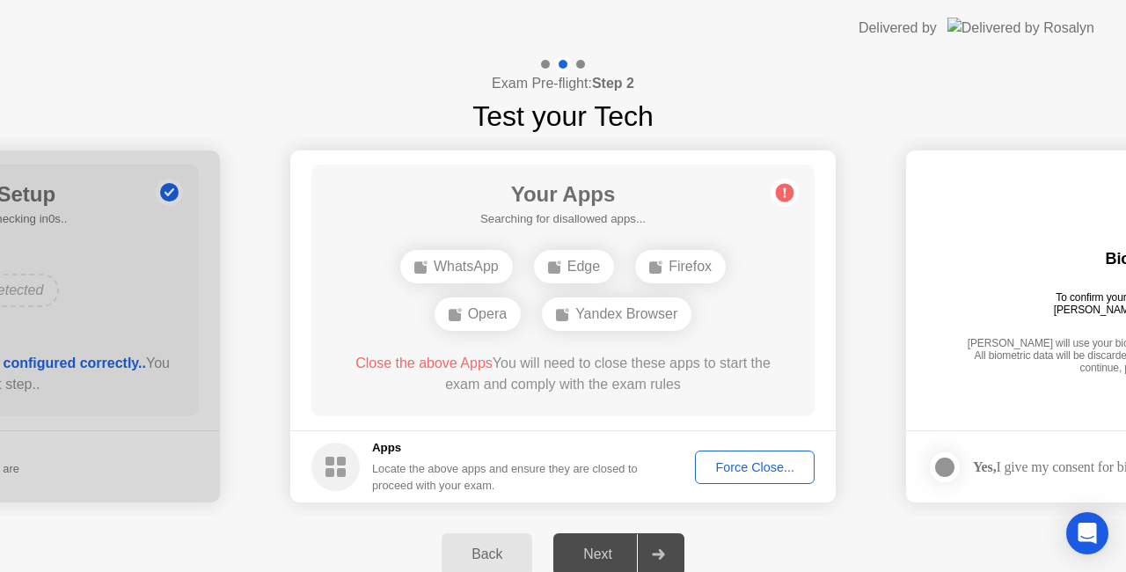
click at [839, 106] on div "Exam Pre-flight: Step 2 Test your Tech" at bounding box center [563, 96] width 1126 height 81
click at [798, 77] on div "Exam Pre-flight: Step 2 Test your Tech" at bounding box center [563, 96] width 1126 height 81
click at [798, 107] on div "Exam Pre-flight: Step 2 Test your Tech" at bounding box center [563, 96] width 1126 height 81
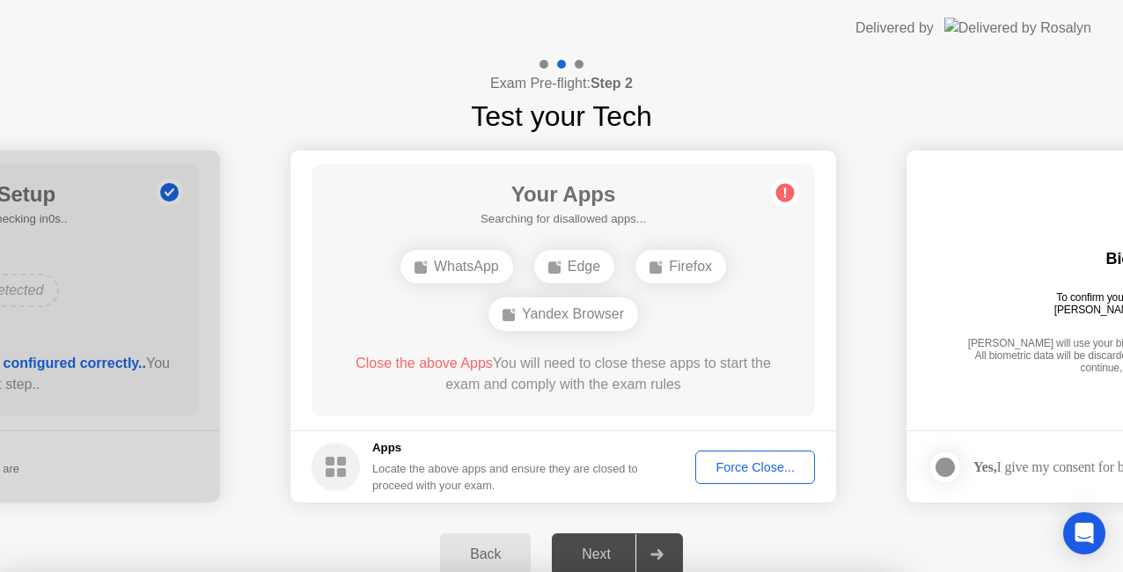
drag, startPoint x: 844, startPoint y: 72, endPoint x: 704, endPoint y: 103, distance: 143.2
click at [844, 571] on div at bounding box center [561, 572] width 1123 height 0
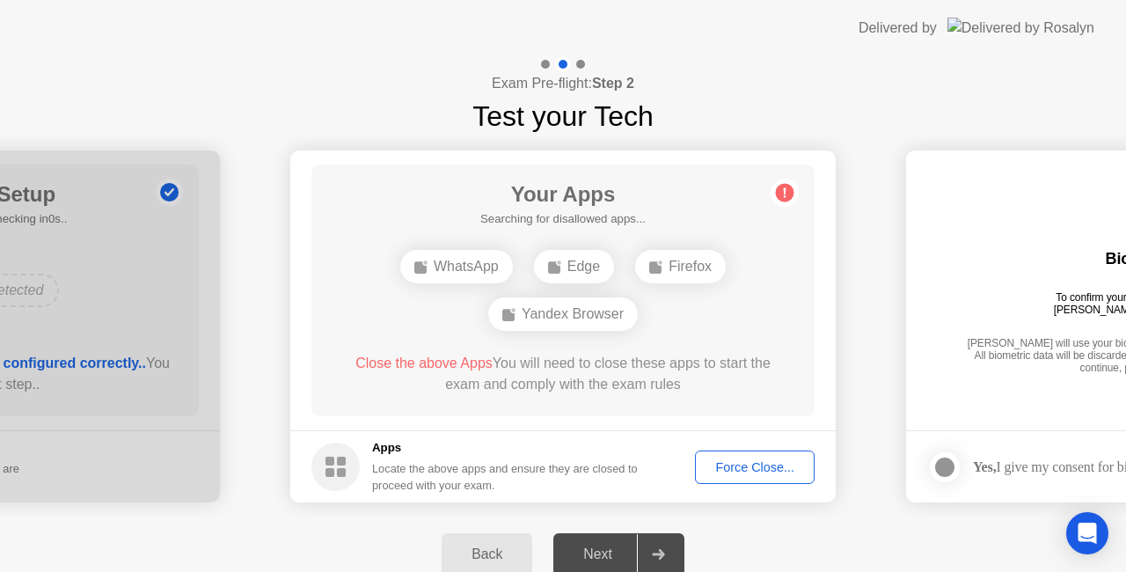
click at [421, 366] on span "Close the above Apps" at bounding box center [423, 362] width 137 height 15
click at [749, 468] on div "Force Close..." at bounding box center [754, 467] width 107 height 14
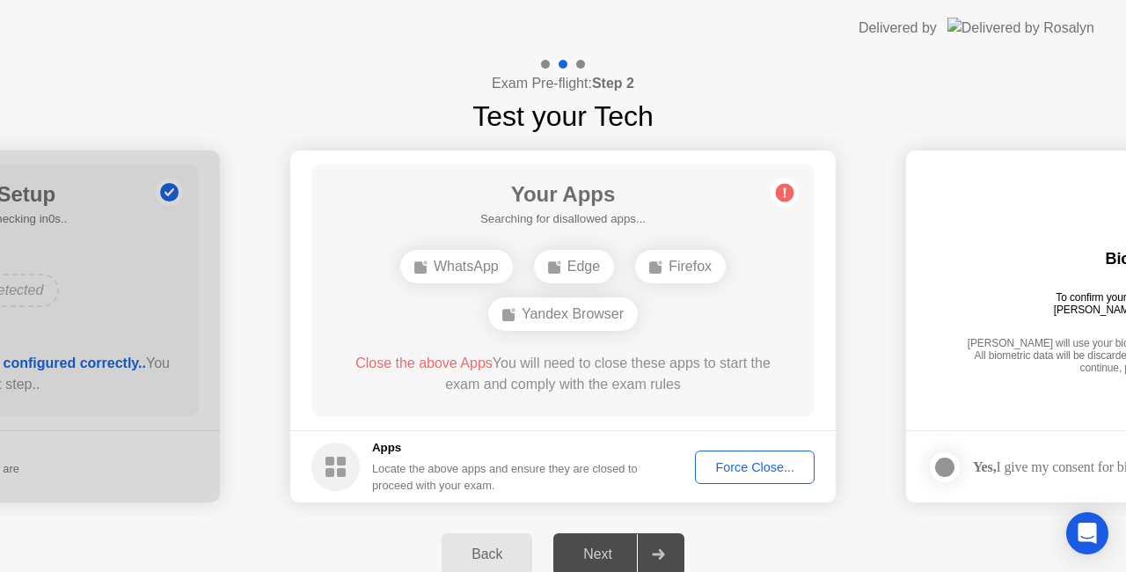
click at [762, 465] on div "Force Close..." at bounding box center [754, 467] width 107 height 14
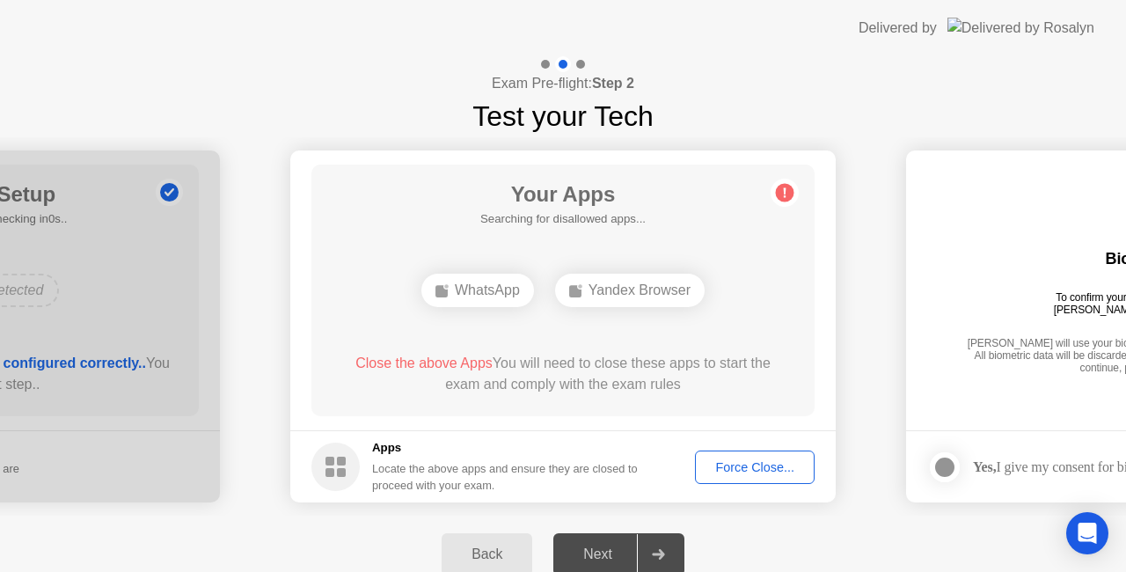
click at [751, 474] on div "Force Close..." at bounding box center [754, 467] width 107 height 14
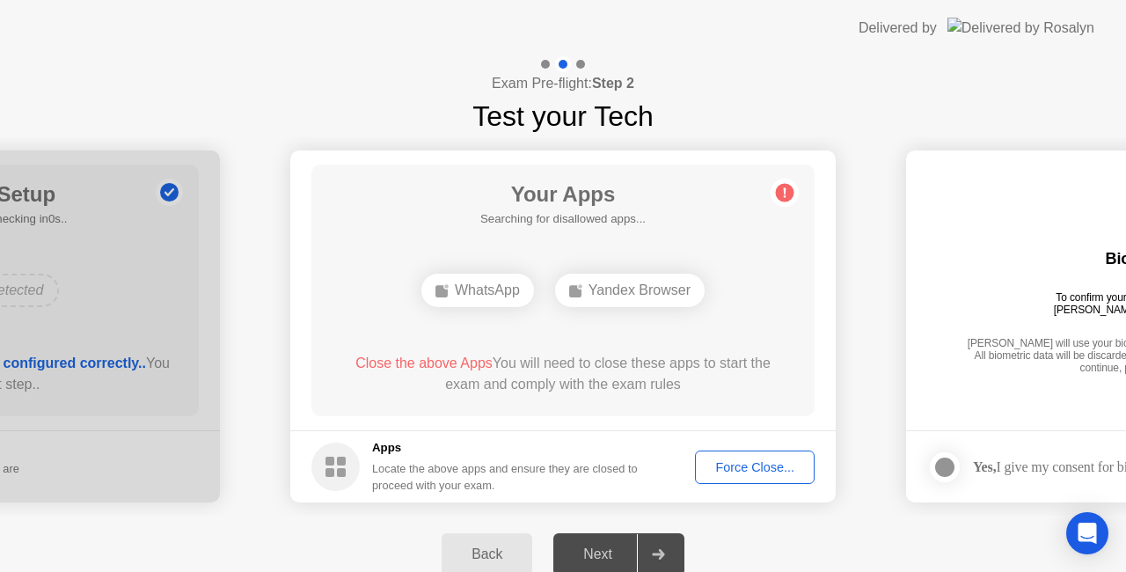
click at [746, 465] on div "Force Close..." at bounding box center [754, 467] width 107 height 14
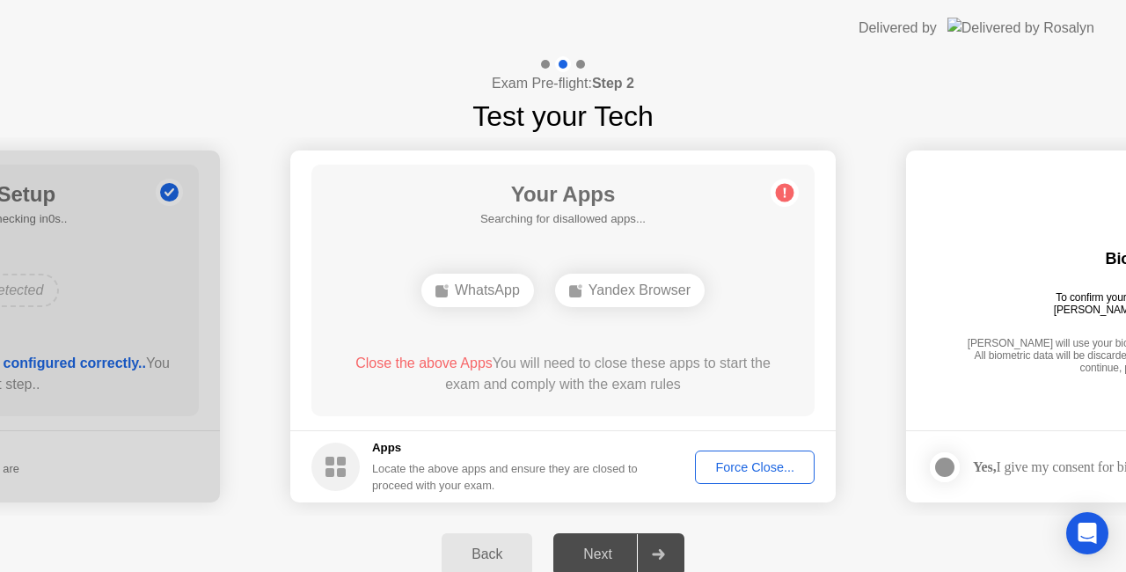
click at [444, 361] on span "Close the above Apps" at bounding box center [423, 362] width 137 height 15
click at [422, 363] on span "Close the above Apps" at bounding box center [423, 362] width 137 height 15
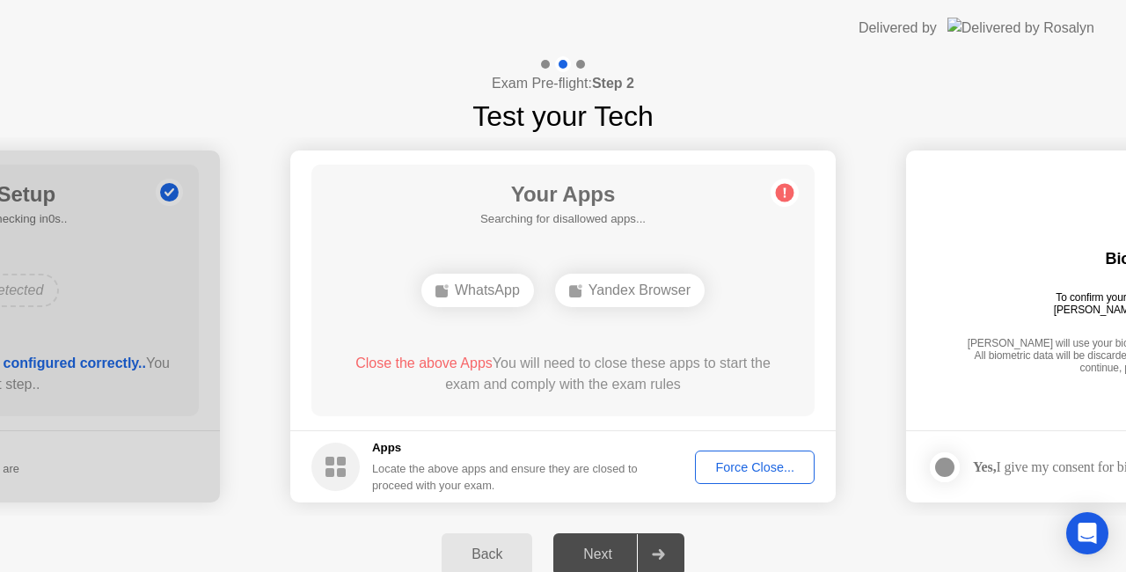
click at [422, 363] on span "Close the above Apps" at bounding box center [423, 362] width 137 height 15
click at [329, 465] on rect at bounding box center [330, 461] width 9 height 9
click at [426, 465] on div "Locate the above apps and ensure they are closed to proceed with your exam." at bounding box center [505, 476] width 267 height 33
click at [734, 461] on div "Force Close..." at bounding box center [754, 467] width 107 height 14
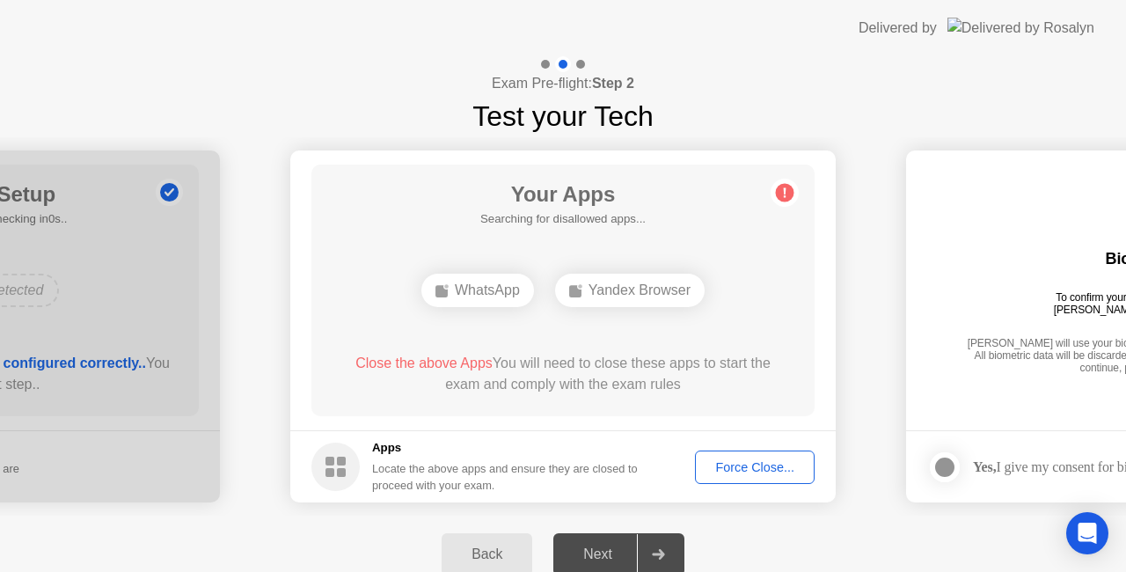
click at [739, 463] on div "Force Close..." at bounding box center [754, 467] width 107 height 14
